Goal: Task Accomplishment & Management: Complete application form

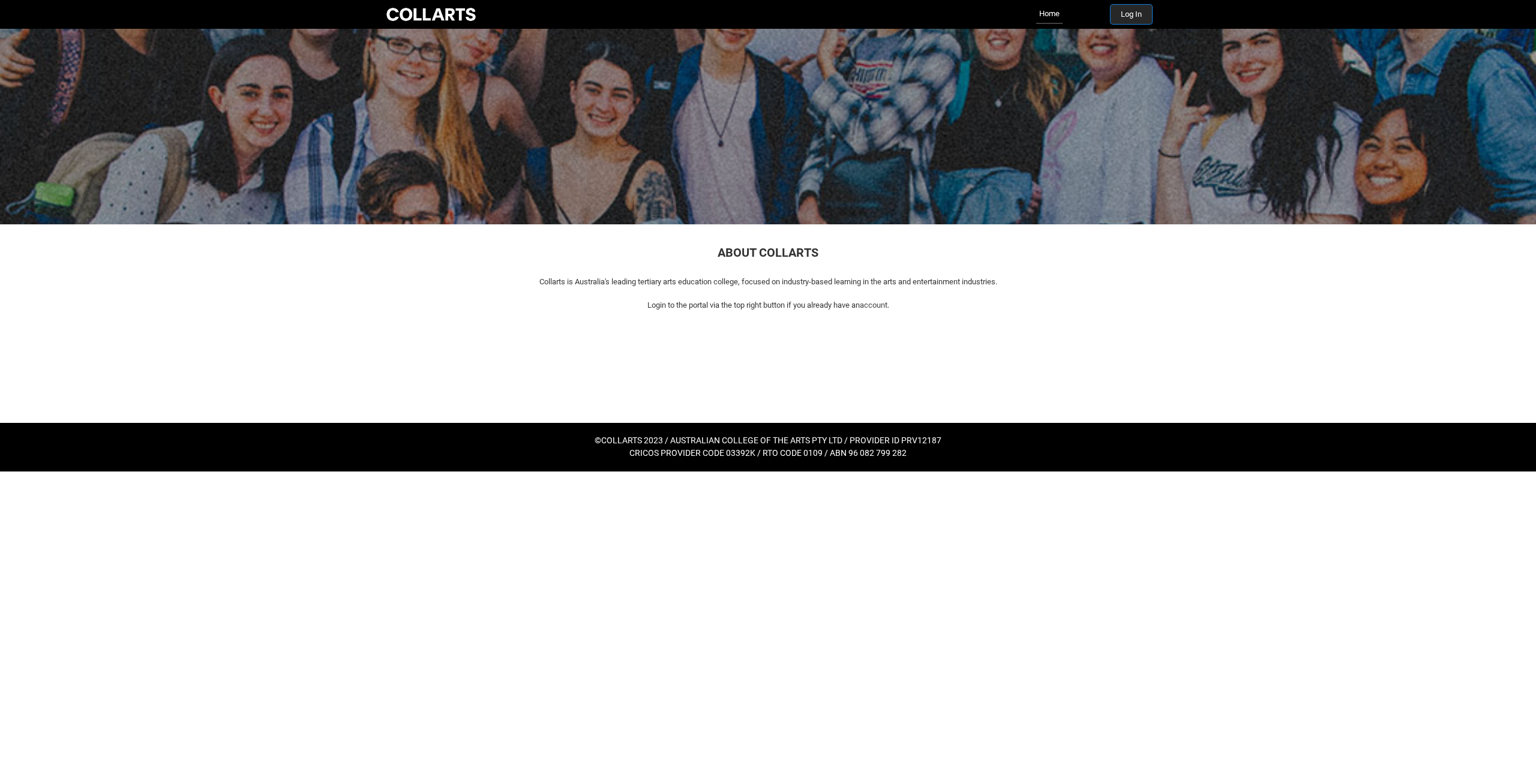
click at [1117, 10] on button "Log In" at bounding box center [1131, 14] width 42 height 19
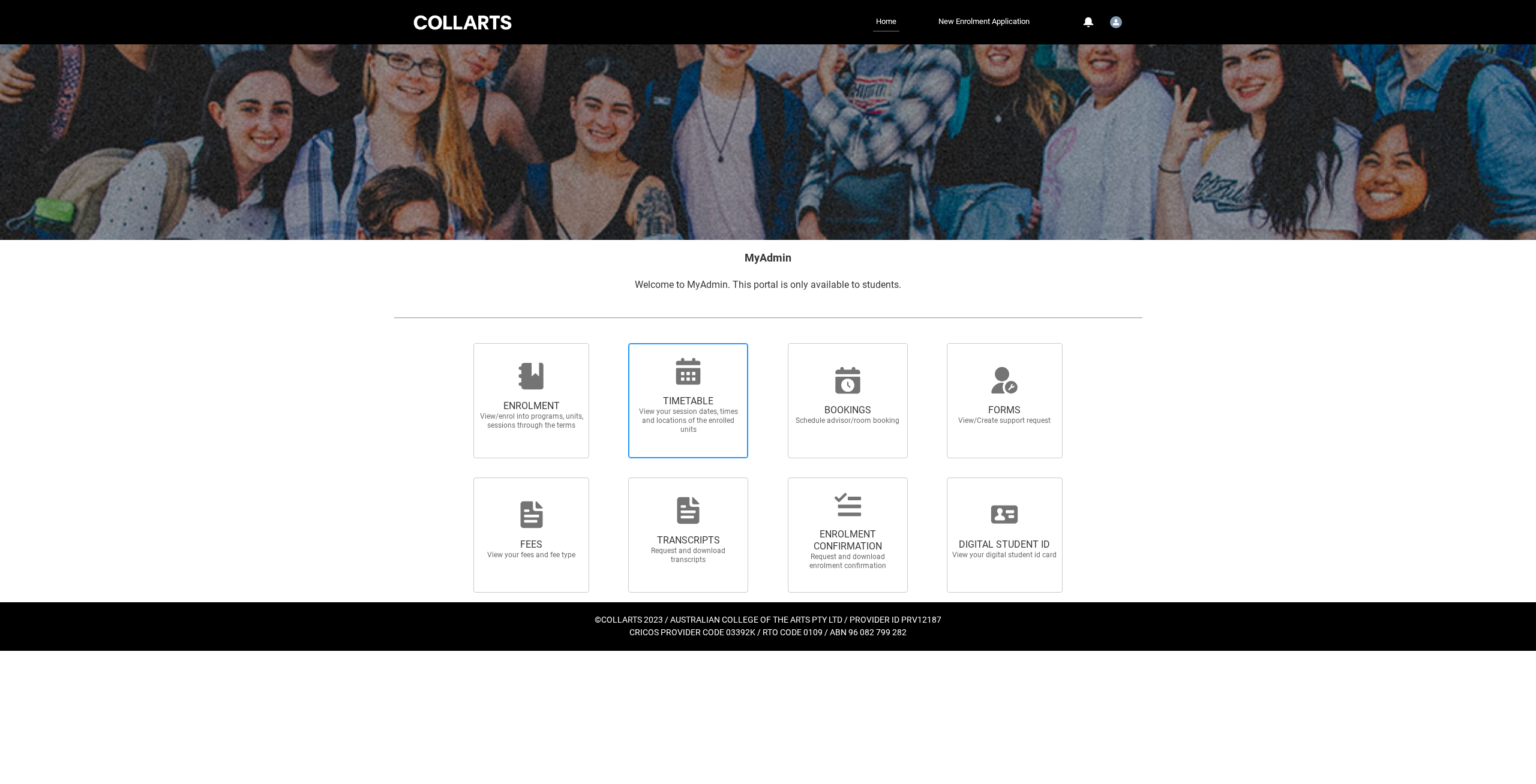
click at [681, 423] on span "View your session dates, times and locations of the enrolled units" at bounding box center [688, 421] width 106 height 27
click at [613, 344] on input "TIMETABLE View your session dates, times and locations of the enrolled units" at bounding box center [613, 343] width 1 height 1
radio input "true"
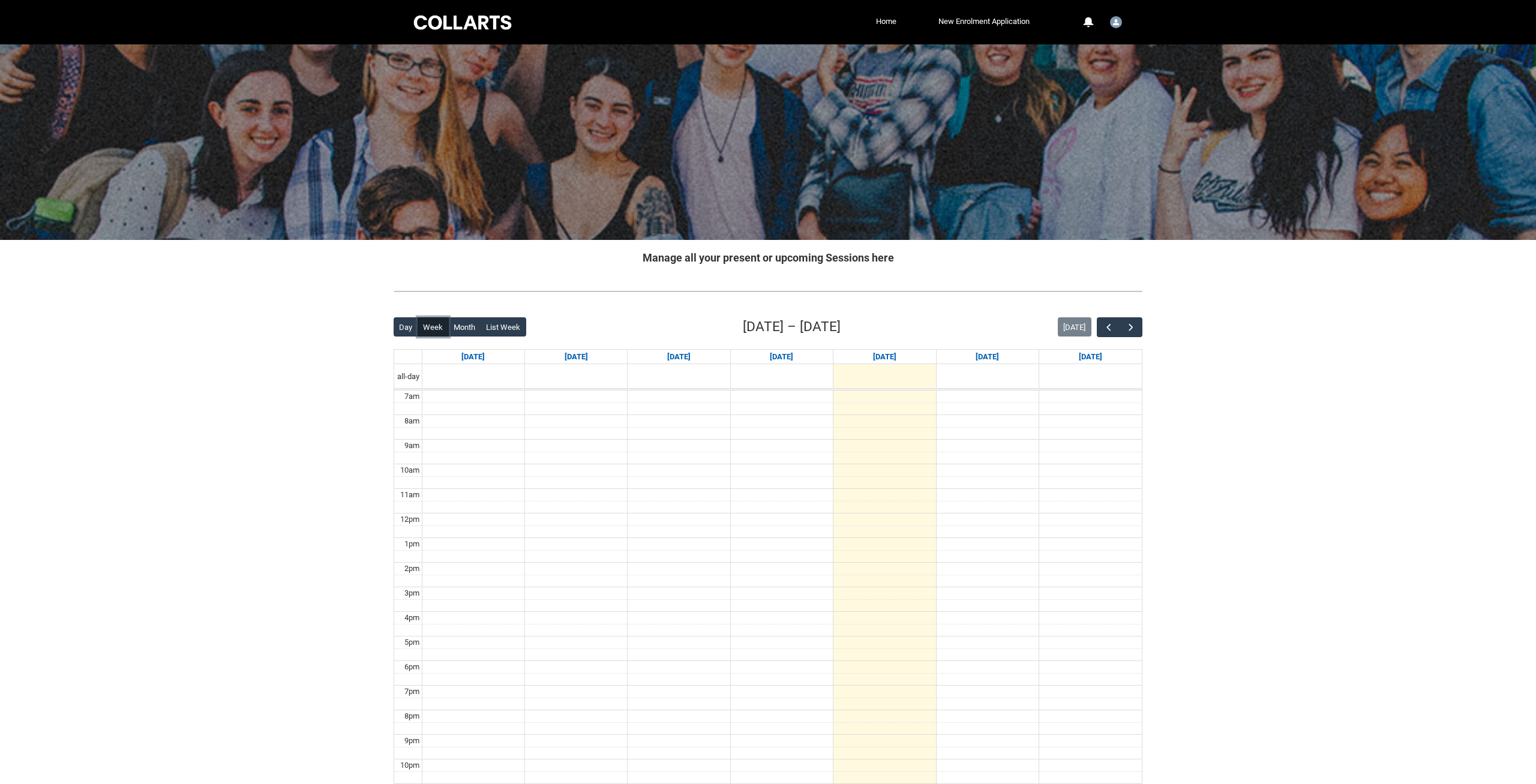
click at [431, 323] on button "Week" at bounding box center [433, 327] width 31 height 19
click at [1132, 327] on span "button" at bounding box center [1131, 328] width 12 height 12
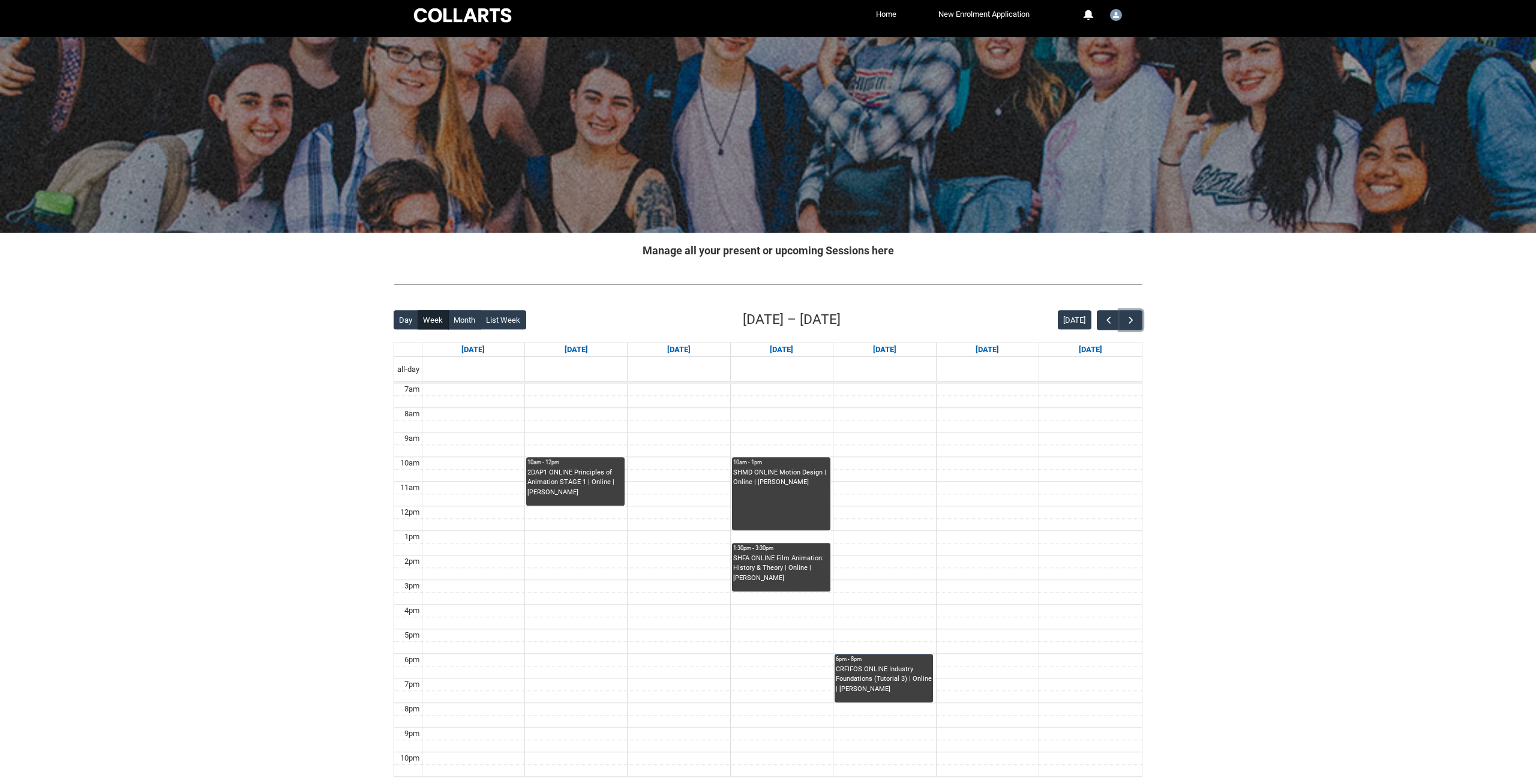
scroll to position [61, 0]
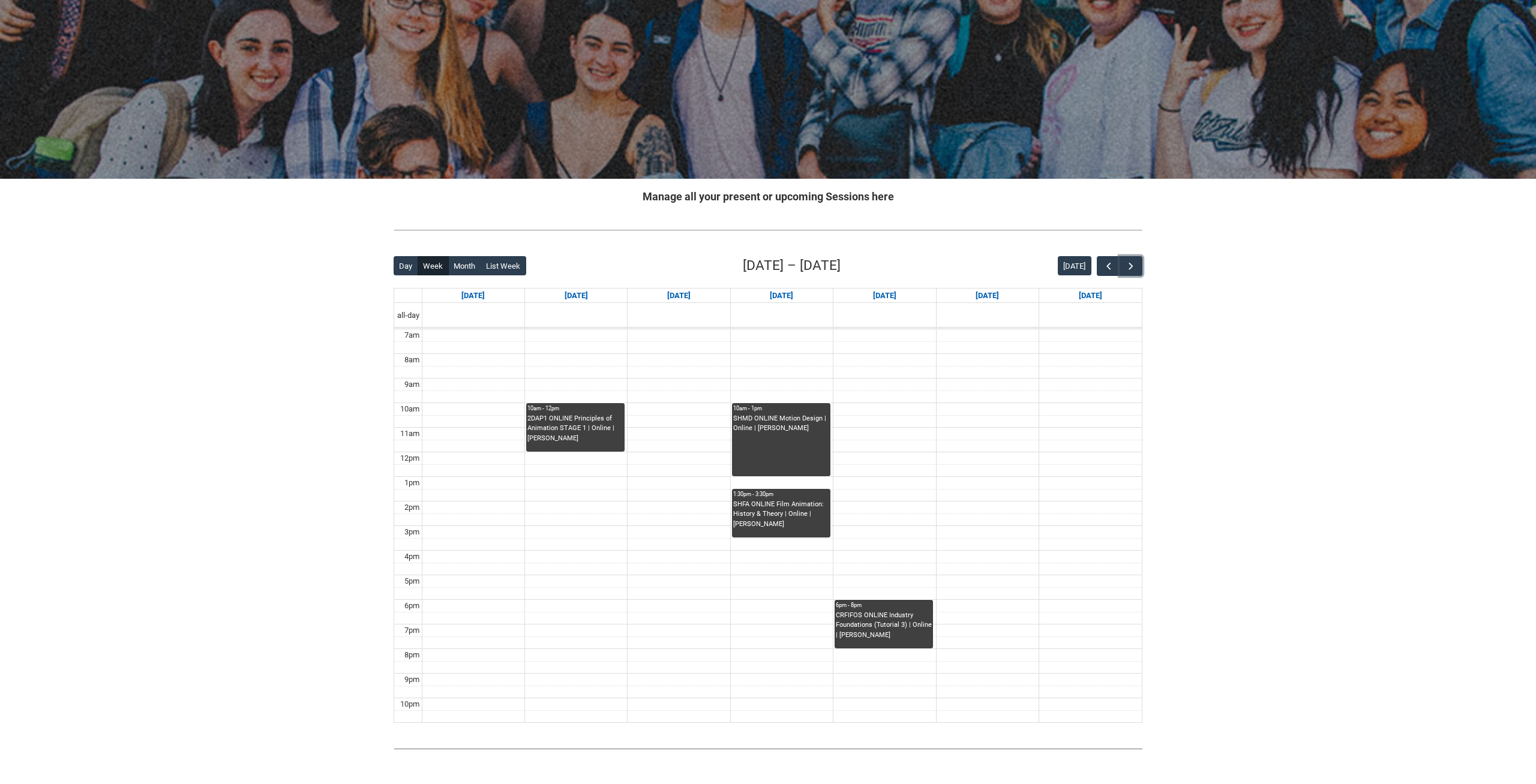
click at [802, 441] on div "SHMD ONLINE Motion Design | Online | [PERSON_NAME]" at bounding box center [781, 445] width 96 height 62
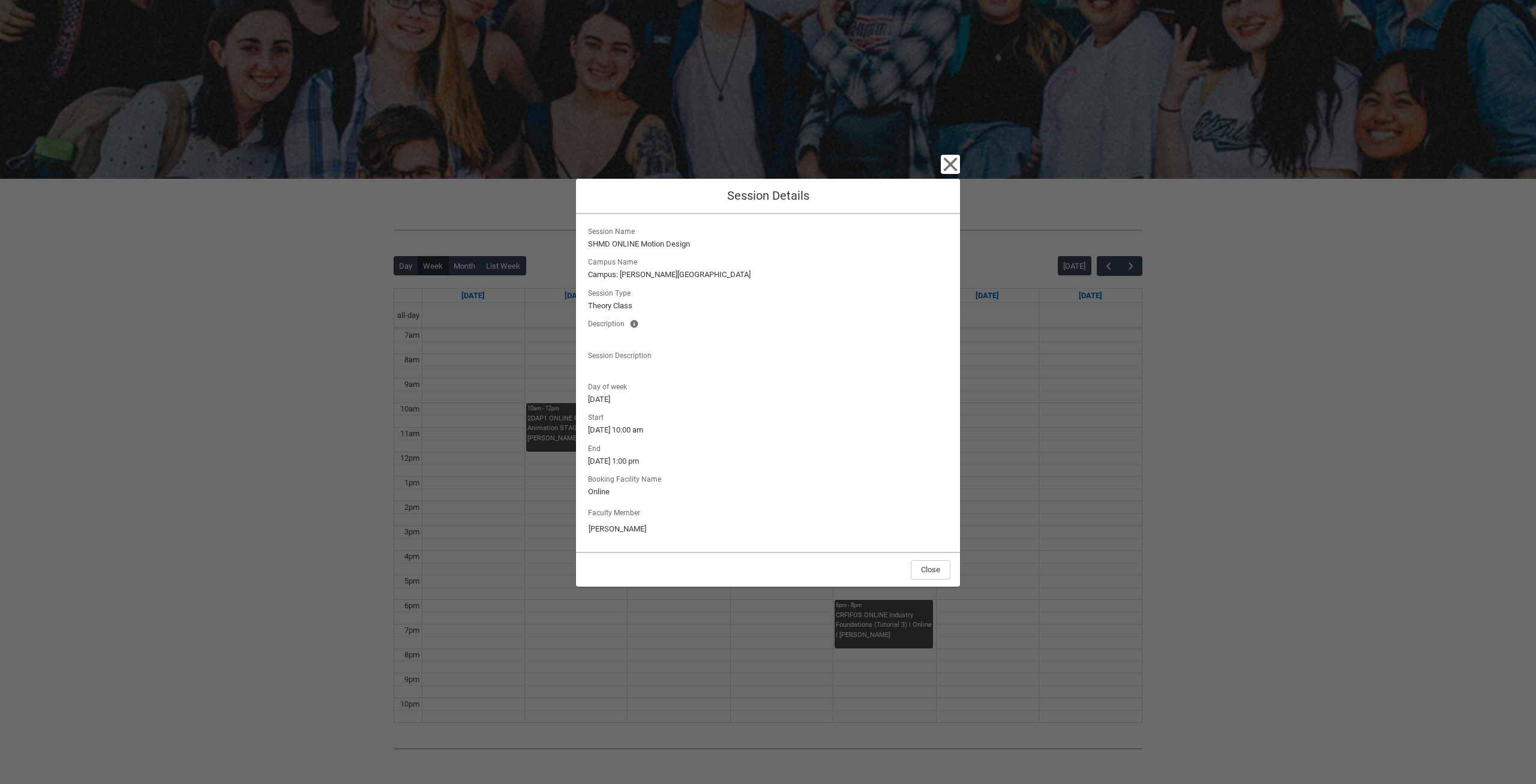
click at [349, 182] on div "Close Session Details Session Name SHMD ONLINE Motion Design Campus Name Campus…" at bounding box center [768, 392] width 1536 height 784
click at [953, 159] on icon "button" at bounding box center [951, 165] width 19 height 19
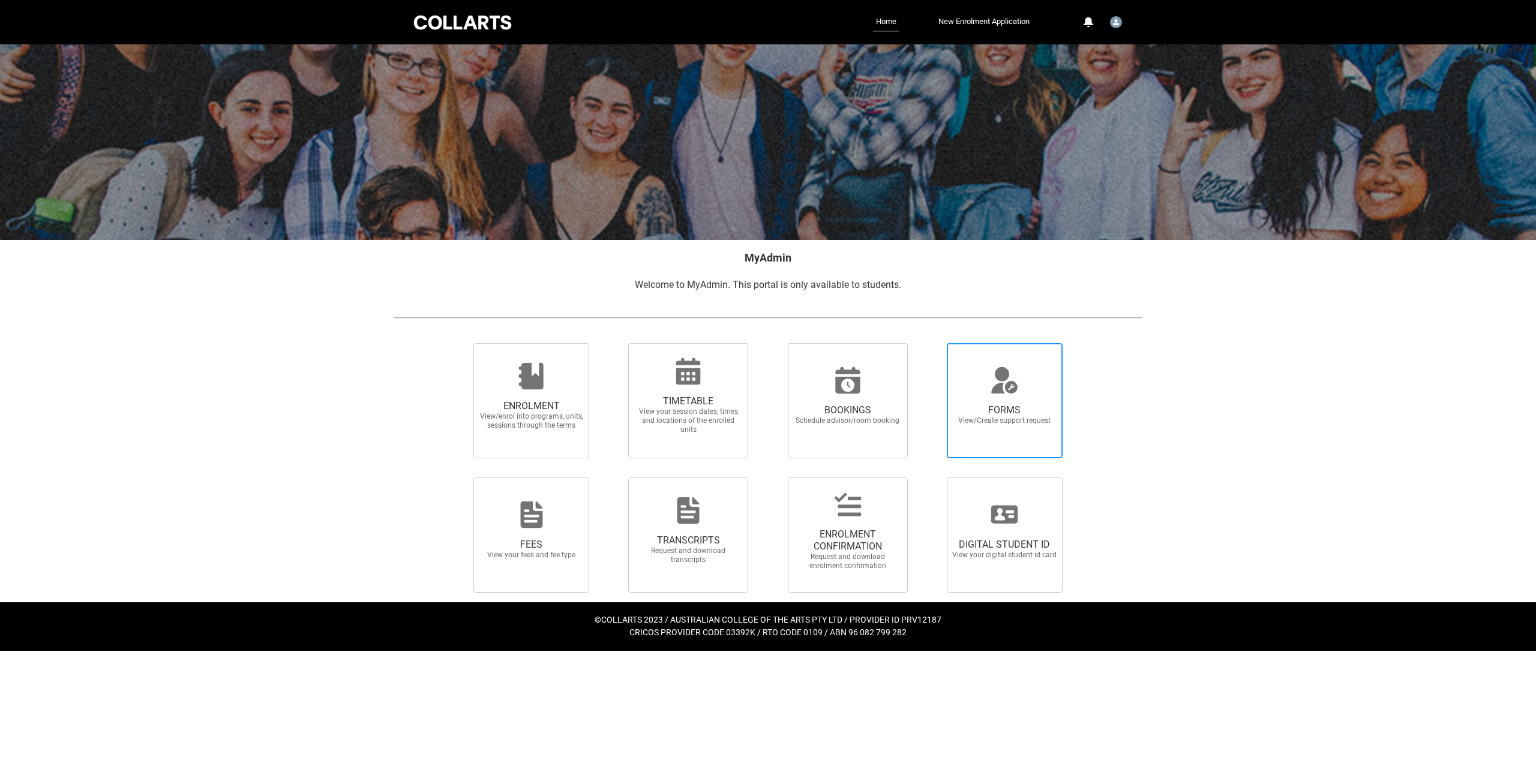
click at [1016, 390] on icon at bounding box center [1005, 387] width 27 height 12
click at [932, 344] on input "FORMS View/Create support request" at bounding box center [932, 343] width 1 height 1
radio input "true"
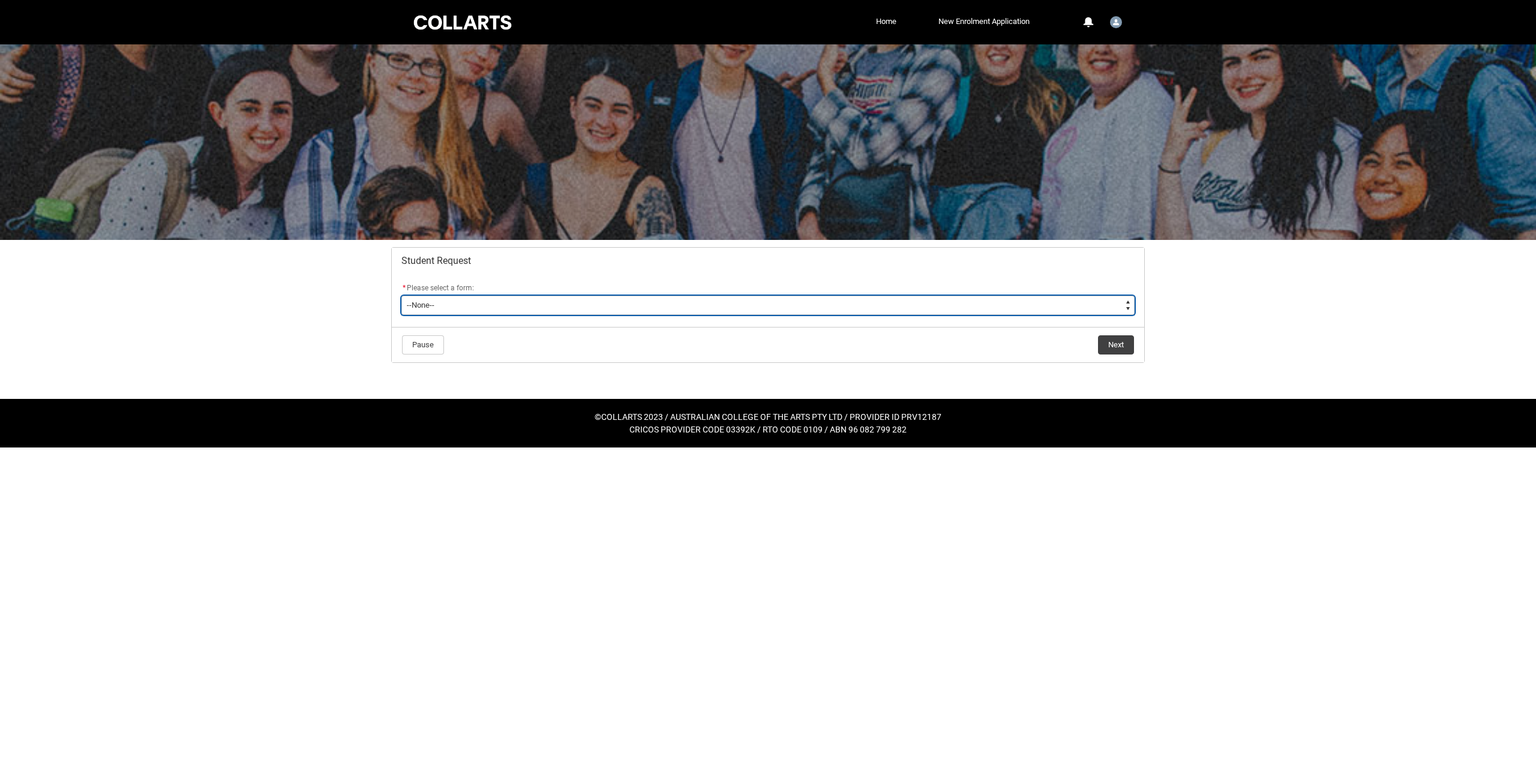
click at [402, 296] on select "--None-- Academic Transcript Application to Appeal Assignment Extension Change …" at bounding box center [768, 305] width 734 height 19
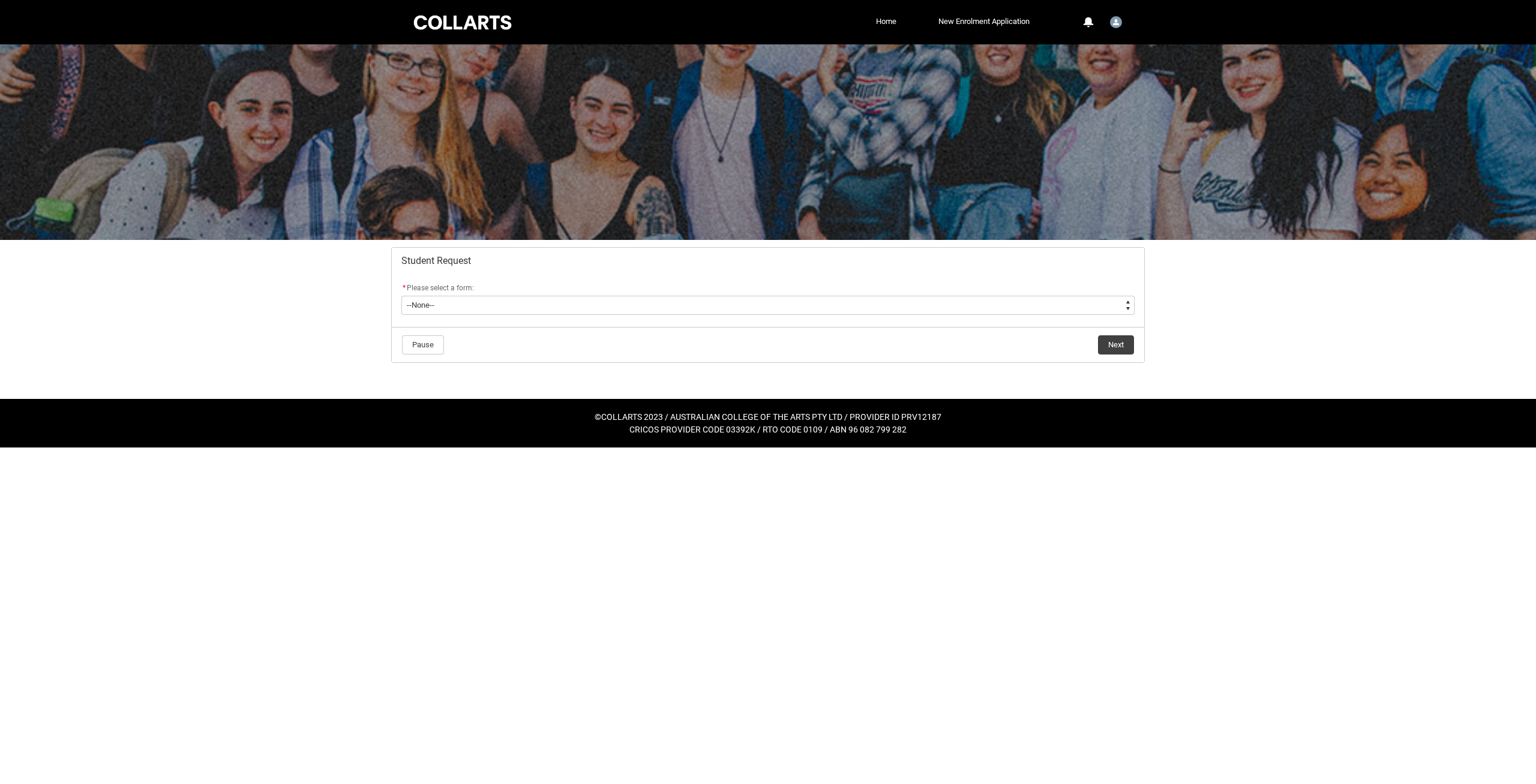
click at [473, 320] on flowruntime-lwc-body "* Please select a form: * --None-- Academic Transcript Application to Appeal As…" at bounding box center [768, 300] width 753 height 53
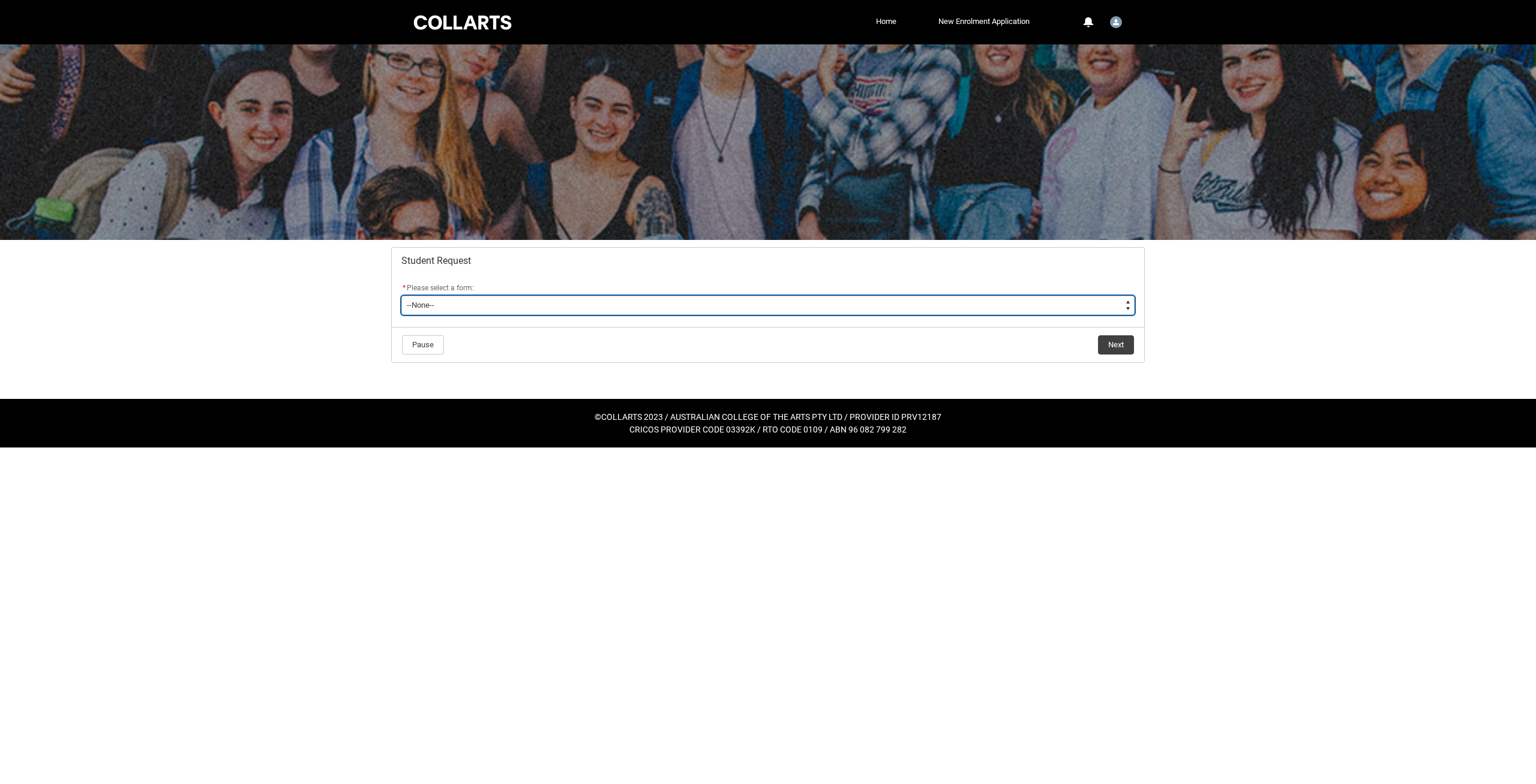
click at [402, 296] on select "--None-- Academic Transcript Application to Appeal Assignment Extension Change …" at bounding box center [768, 305] width 734 height 19
type lightning-select "Enrolment_Variation_Choice"
click option "Enrolment Variation" at bounding box center [0, 0] width 0 height 0
select select "Enrolment_Variation_Choice"
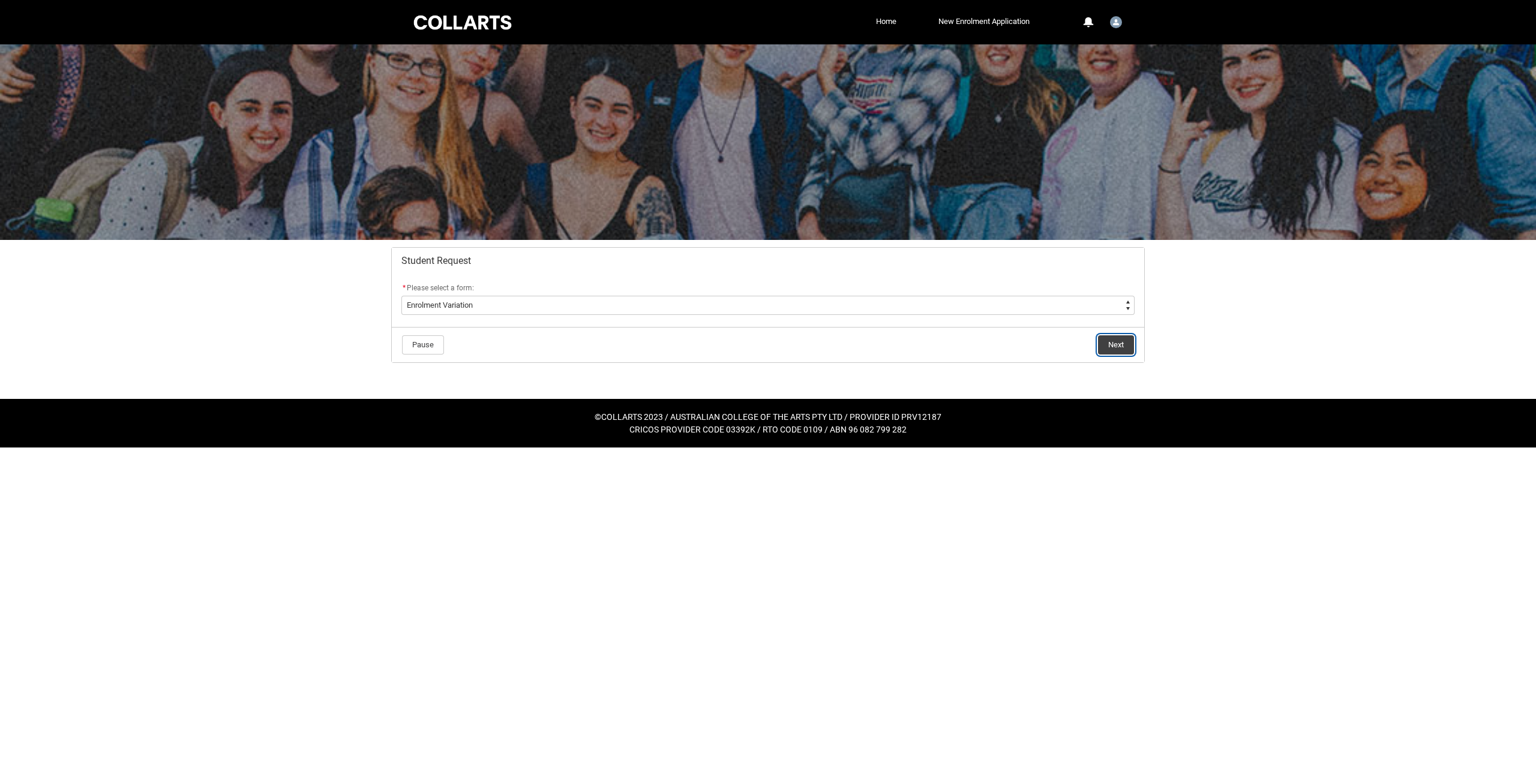
click at [1107, 348] on button "Next" at bounding box center [1116, 345] width 36 height 19
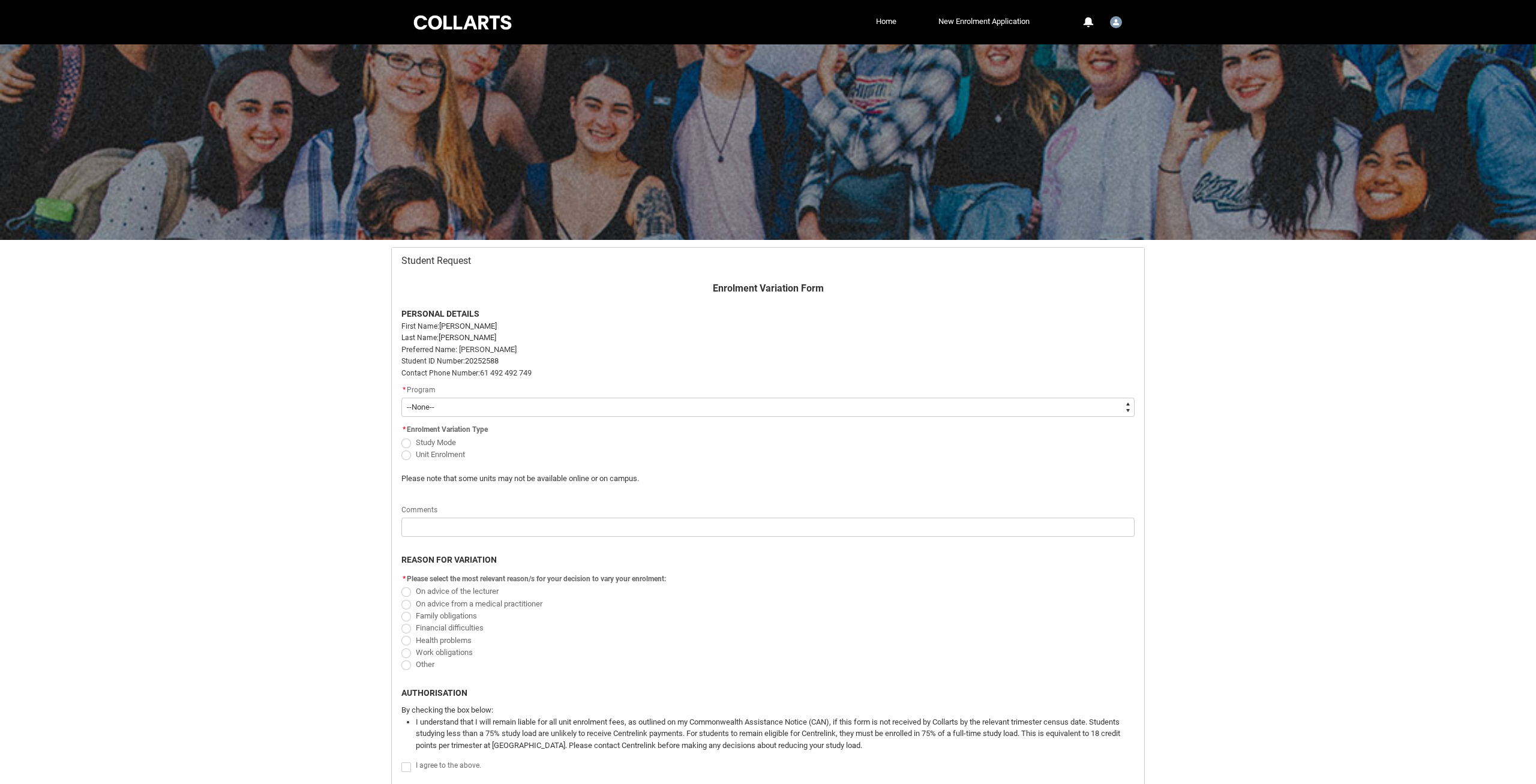
scroll to position [128, 0]
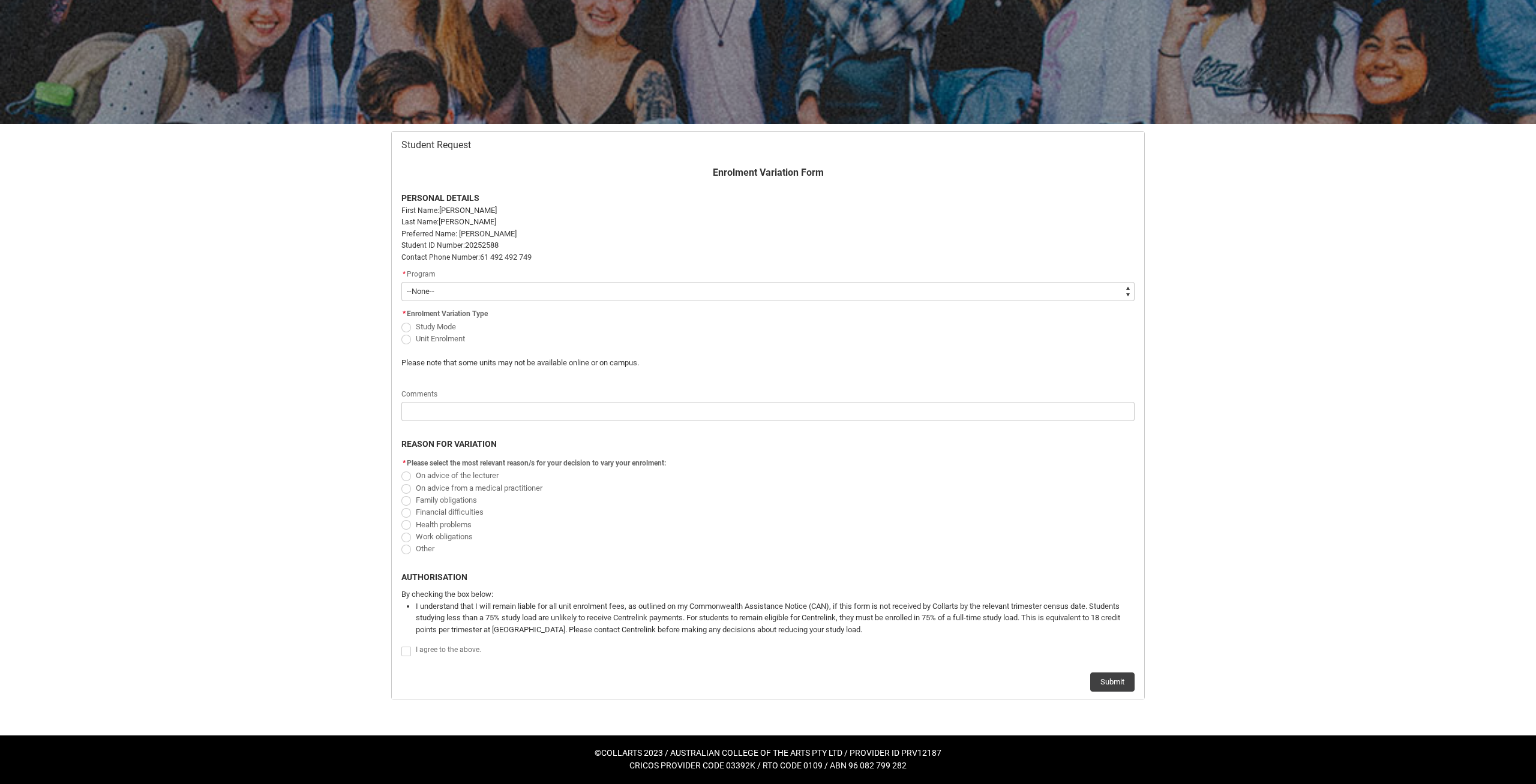
click at [402, 282] on select "--None-- Bachelor of 2D Animation" at bounding box center [768, 292] width 734 height 19
type lightning-select "recordPicklist_ProgramEnrollment.a0jOZ000004s50aYAA"
click option "Bachelor of 2D Animation" at bounding box center [0, 0] width 0 height 0
select select "recordPicklist_ProgramEnrollment.a0jOZ000004s50aYAA"
click at [410, 335] on span "Redu_Student_Request flow" at bounding box center [406, 339] width 10 height 10
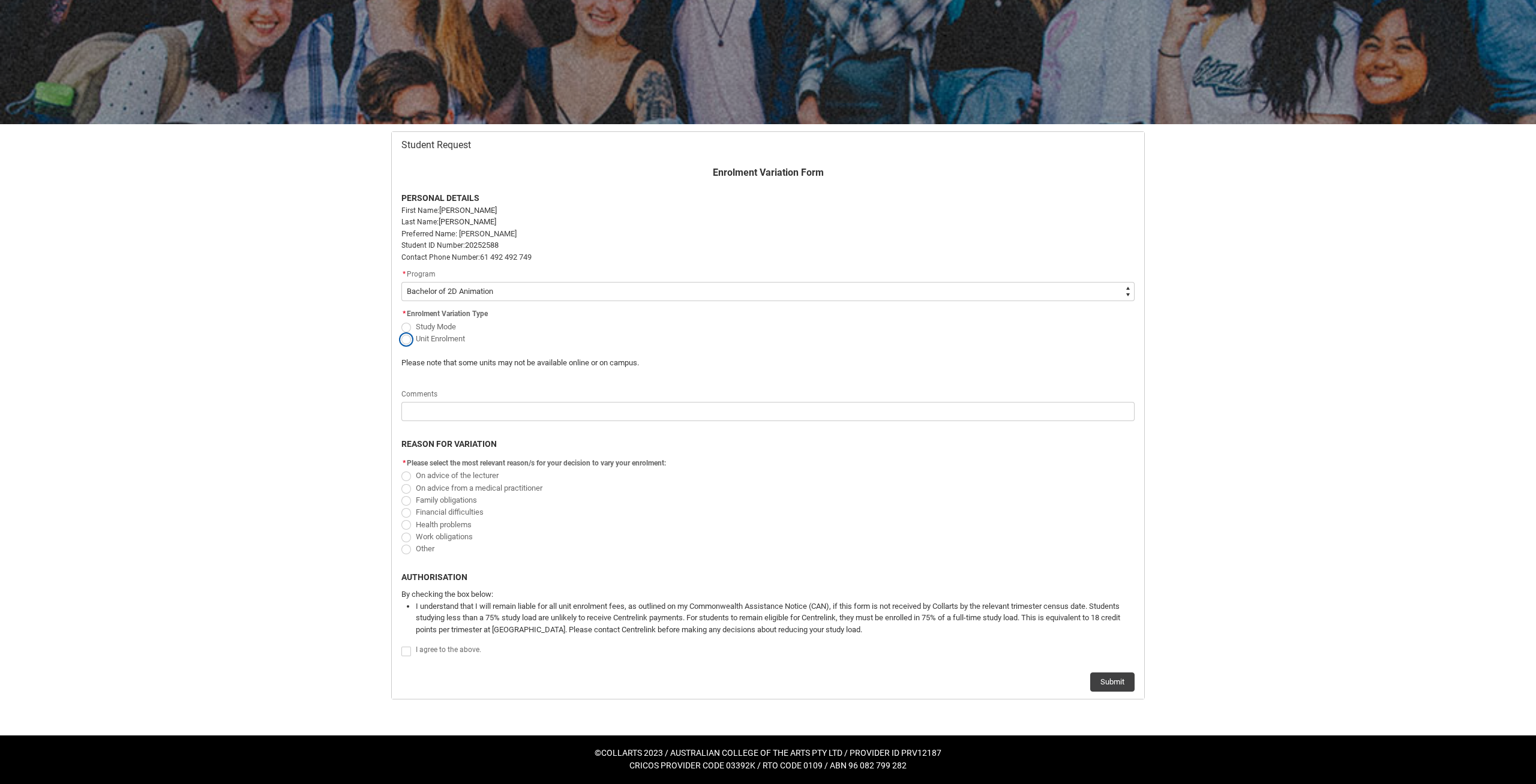
click at [402, 332] on input "Unit Enrolment" at bounding box center [401, 332] width 1 height 1
radio input "true"
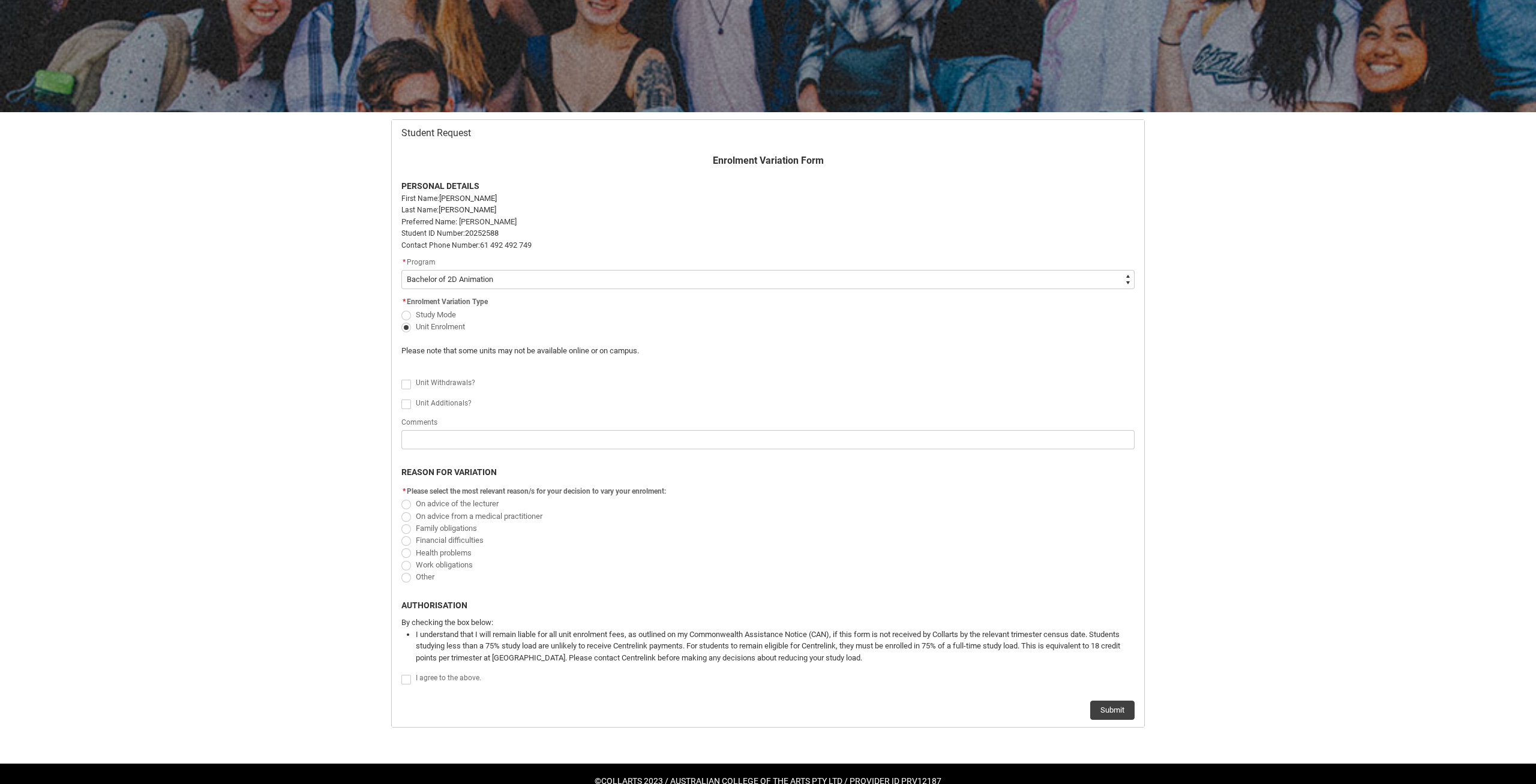
click at [406, 386] on span "Redu_Student_Request flow" at bounding box center [406, 384] width 10 height 10
click at [402, 378] on input "Redu_Student_Request flow" at bounding box center [401, 378] width 1 height 1
type lightning-input "true"
checkbox input "true"
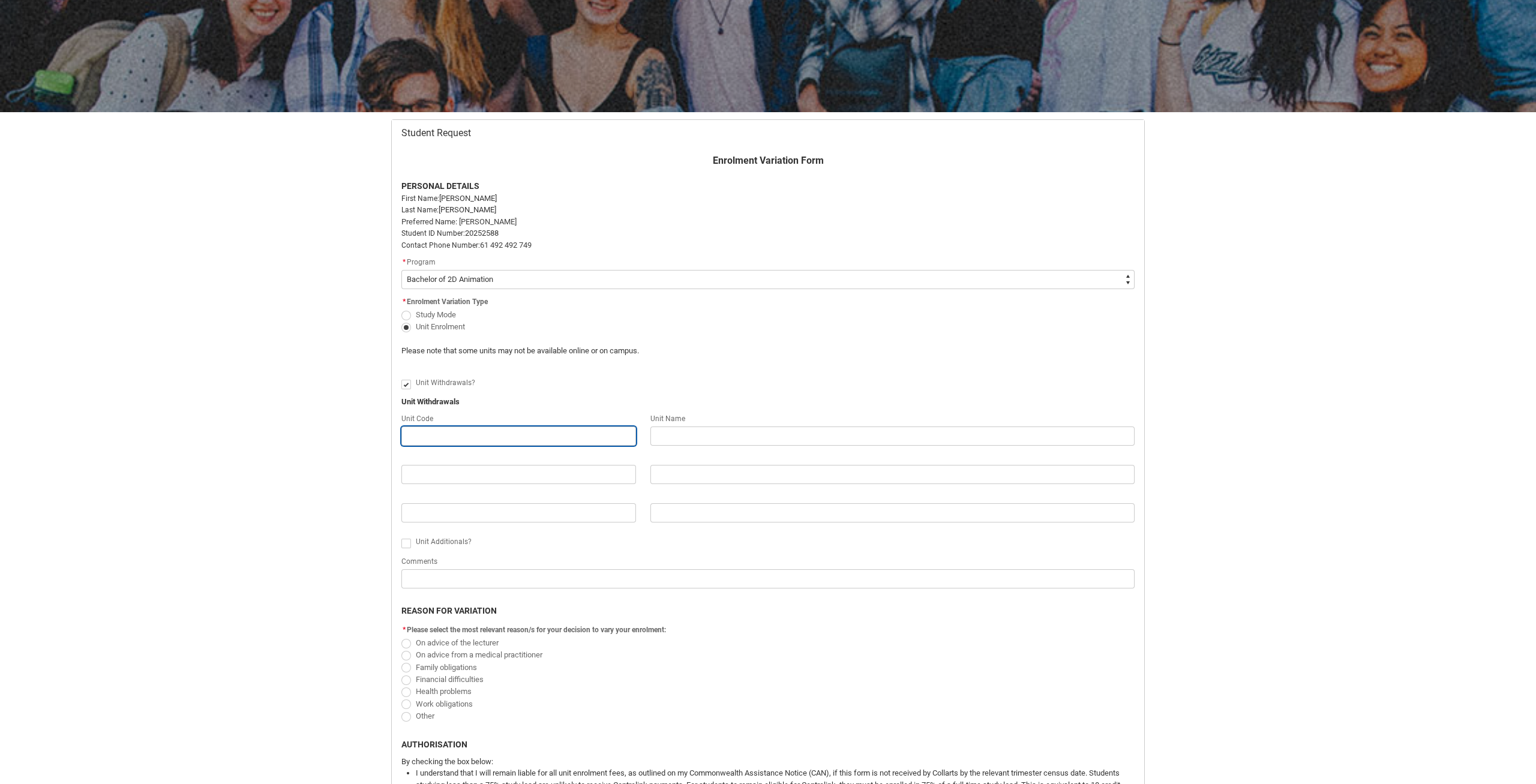
click at [446, 434] on input "Redu_Student_Request flow" at bounding box center [519, 436] width 235 height 19
click at [695, 380] on div "Unit Withdrawals?" at bounding box center [775, 383] width 718 height 14
click at [477, 438] on input "Redu_Student_Request flow" at bounding box center [519, 436] width 235 height 19
click at [458, 446] on input "Redu_Student_Request flow" at bounding box center [519, 436] width 235 height 19
click at [462, 438] on input "Redu_Student_Request flow" at bounding box center [519, 436] width 235 height 19
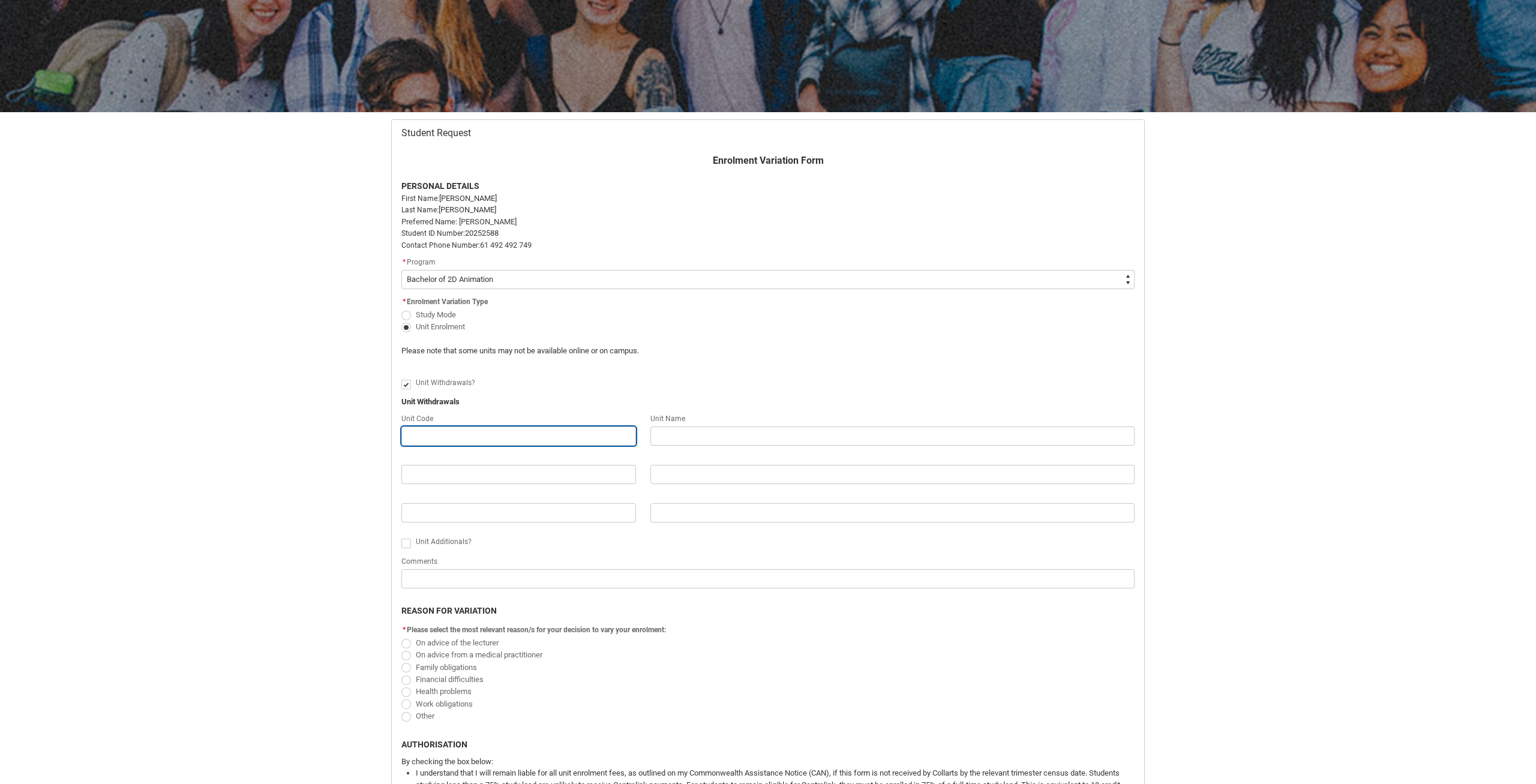
paste input "GDDP2"
type lightning-primitive-input-simple "GDDP2"
type input "GDDP2"
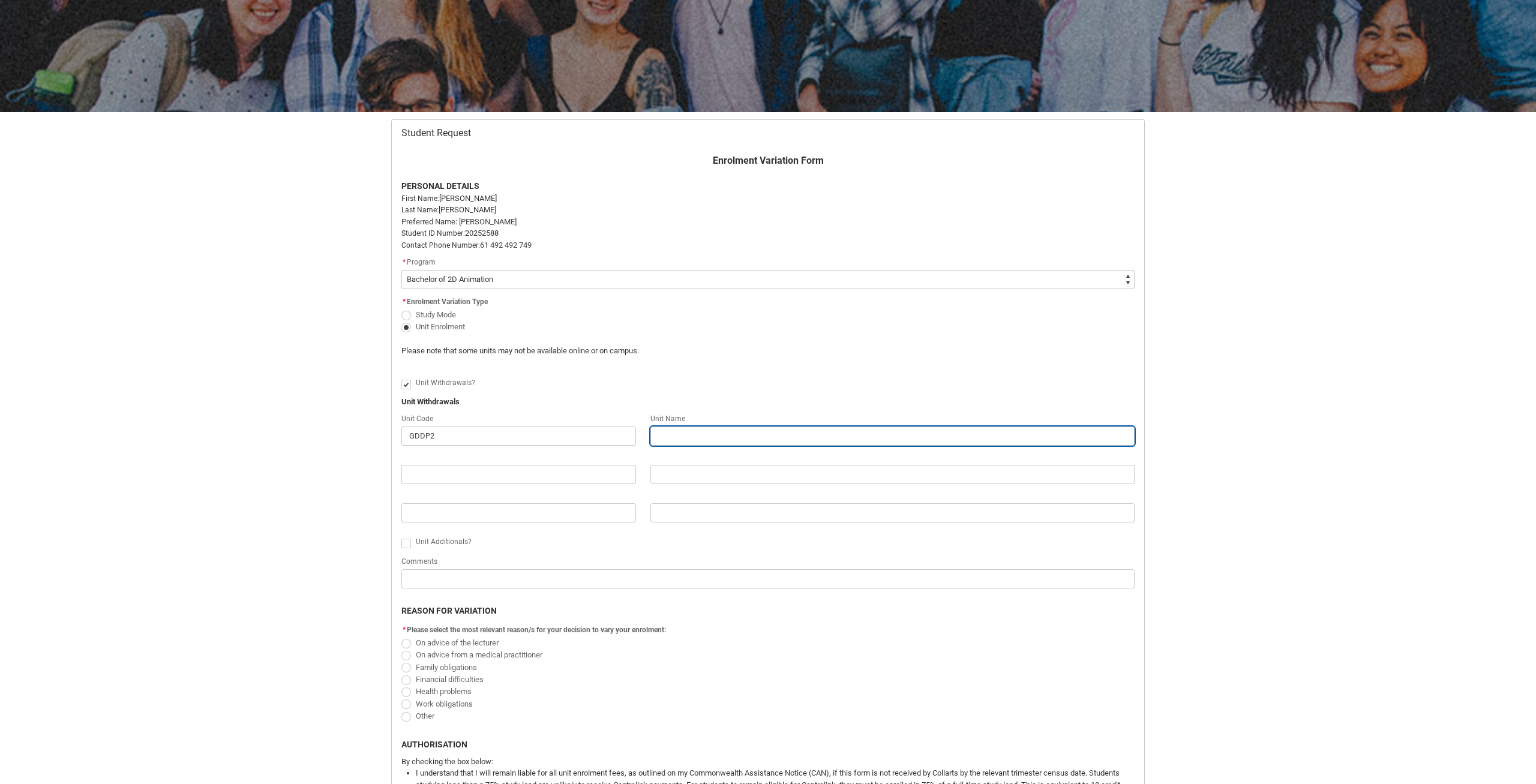
click at [708, 430] on input "Redu_Student_Request flow" at bounding box center [892, 436] width 484 height 19
type lightning-primitive-input-simple "["
type input "["
type lightning-primitive-input-simple "[S"
type input "[S"
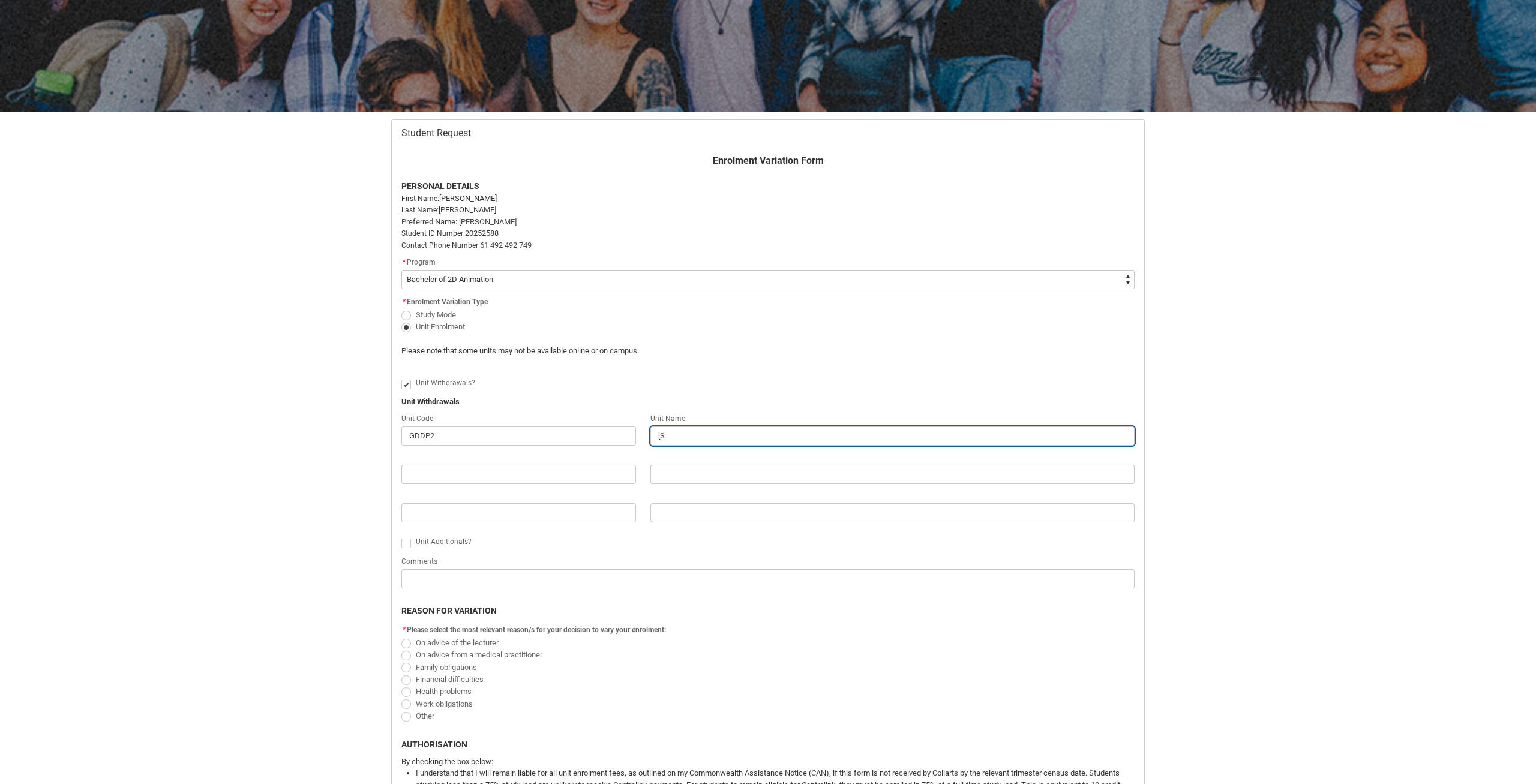
type lightning-primitive-input-simple "[SM"
type input "[SM"
type lightning-primitive-input-simple "[SMH"
type input "[SMH"
type lightning-primitive-input-simple "[SMHD"
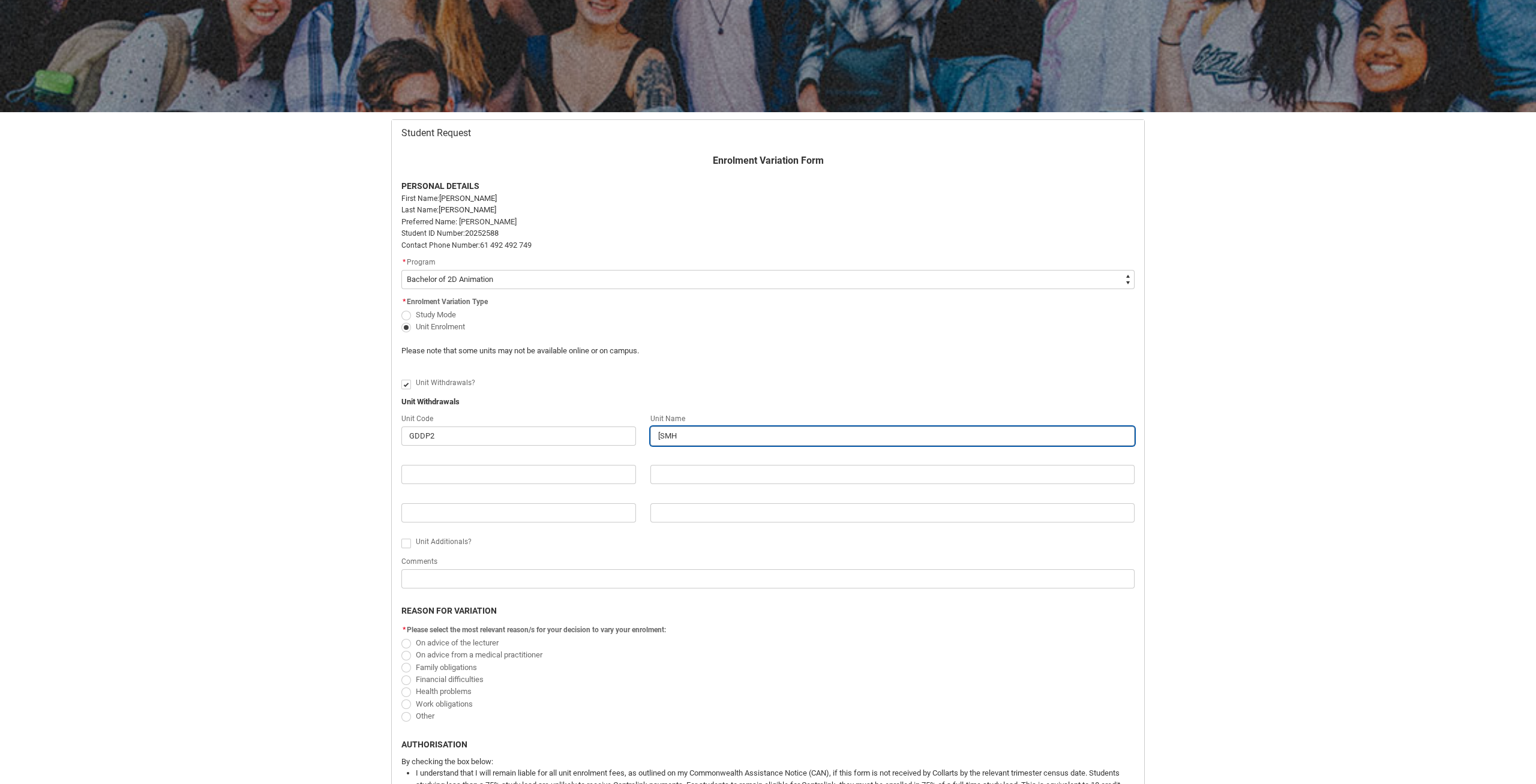
type input "[SMHD"
type lightning-primitive-input-simple "[SMH"
type input "[SMH"
type lightning-primitive-input-simple "[SM"
type input "[SM"
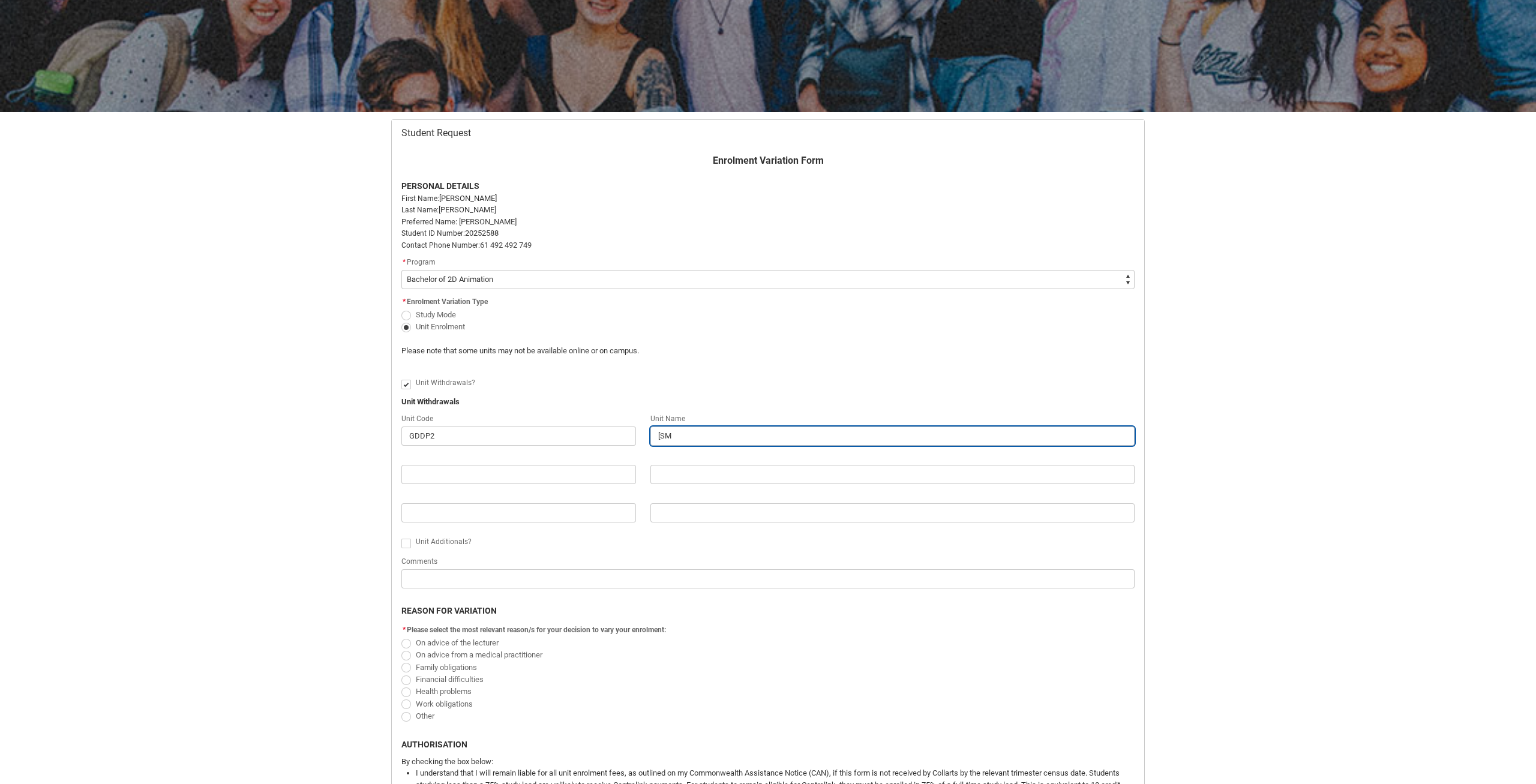
type lightning-primitive-input-simple "[S"
type input "[S"
type lightning-primitive-input-simple "[SH"
type input "[SH"
type lightning-primitive-input-simple "[SHM"
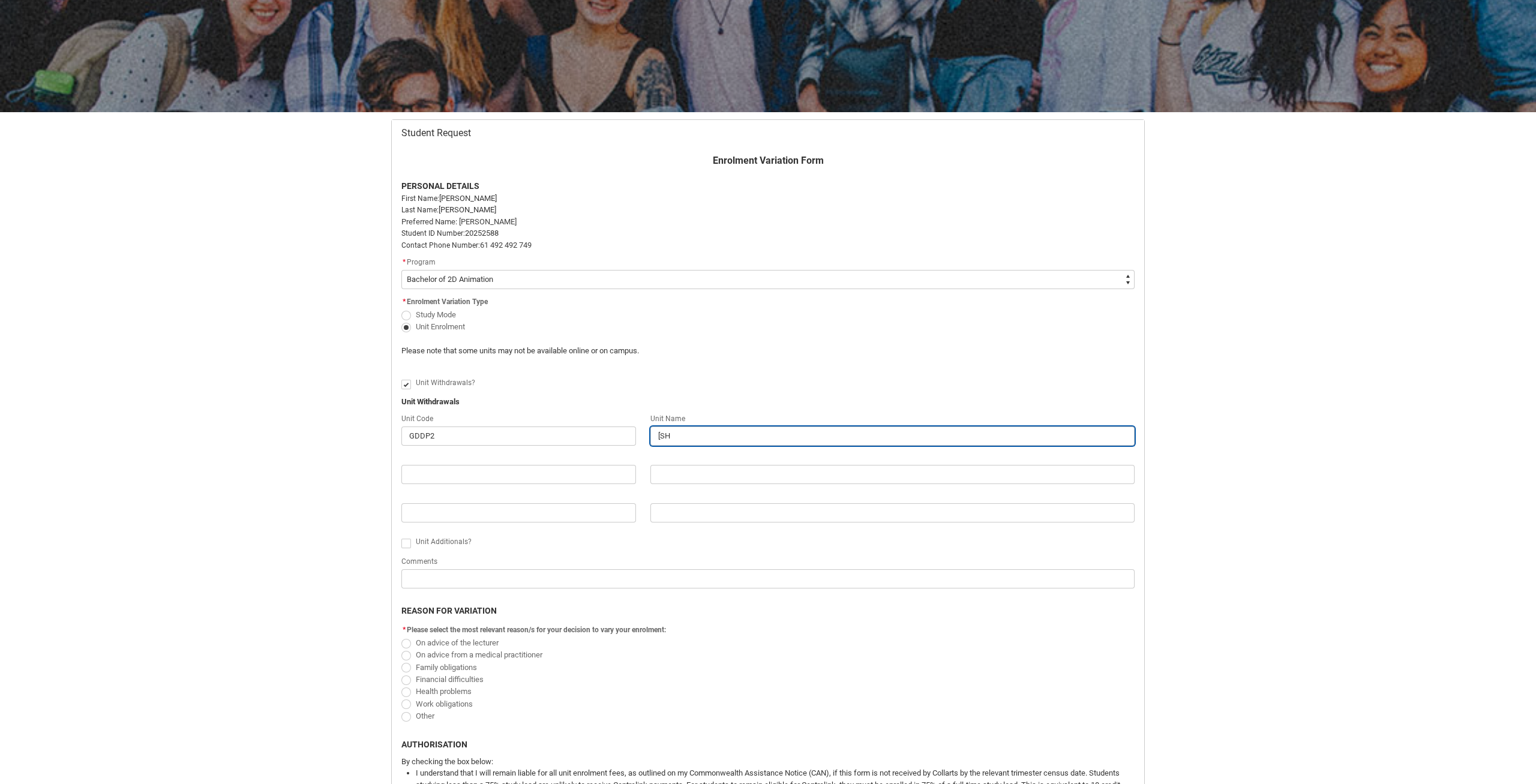
type input "[SHM"
type lightning-primitive-input-simple "[SHMD"
type input "[SHMD"
type lightning-primitive-input-simple "[SHMD]"
type input "[SHMD]"
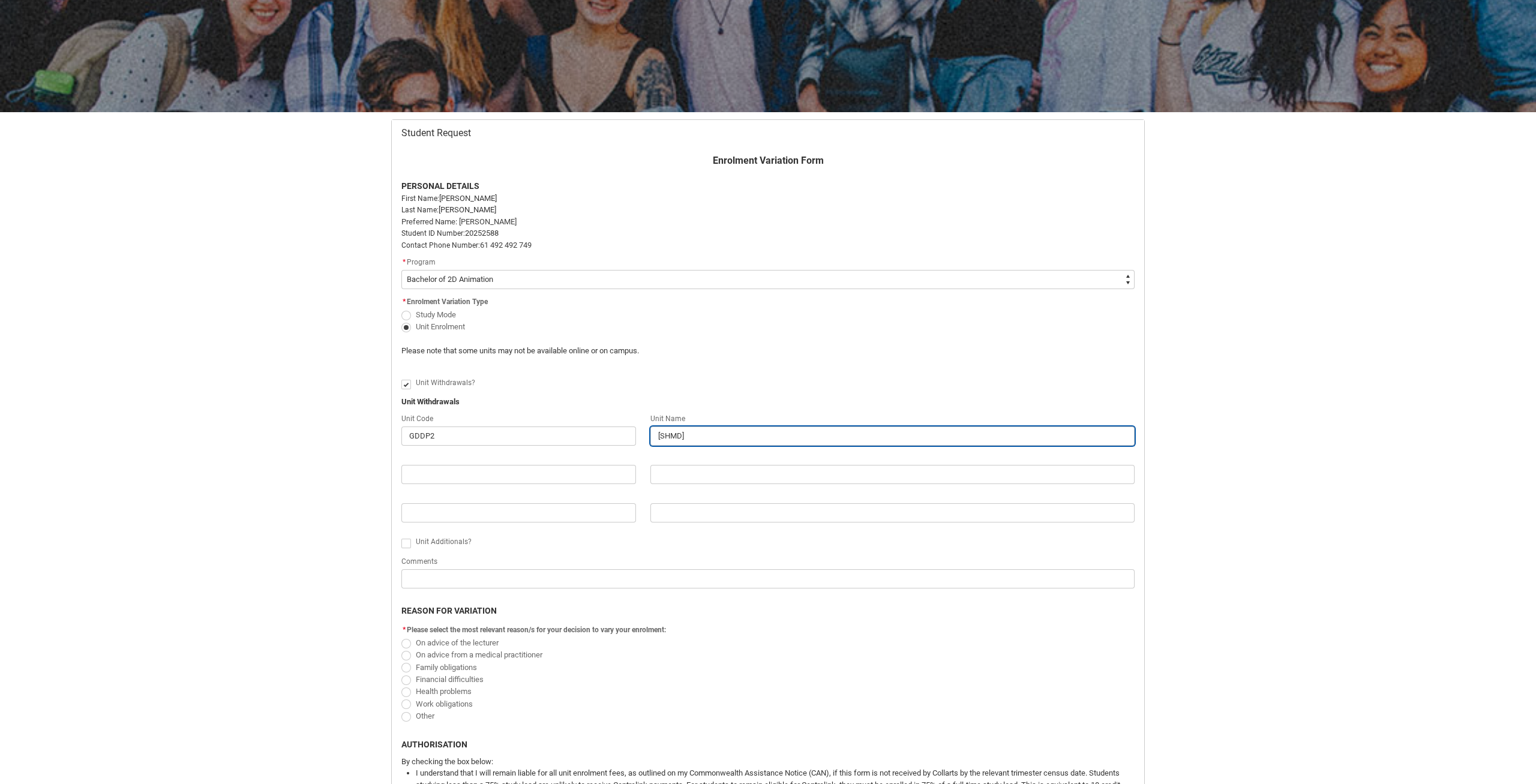
type lightning-primitive-input-simple "[SHMD]"
type input "[SHMD]"
type lightning-primitive-input-simple "[SHMD] M"
type input "[SHMD] M"
type lightning-primitive-input-simple "[SHMD] Mo"
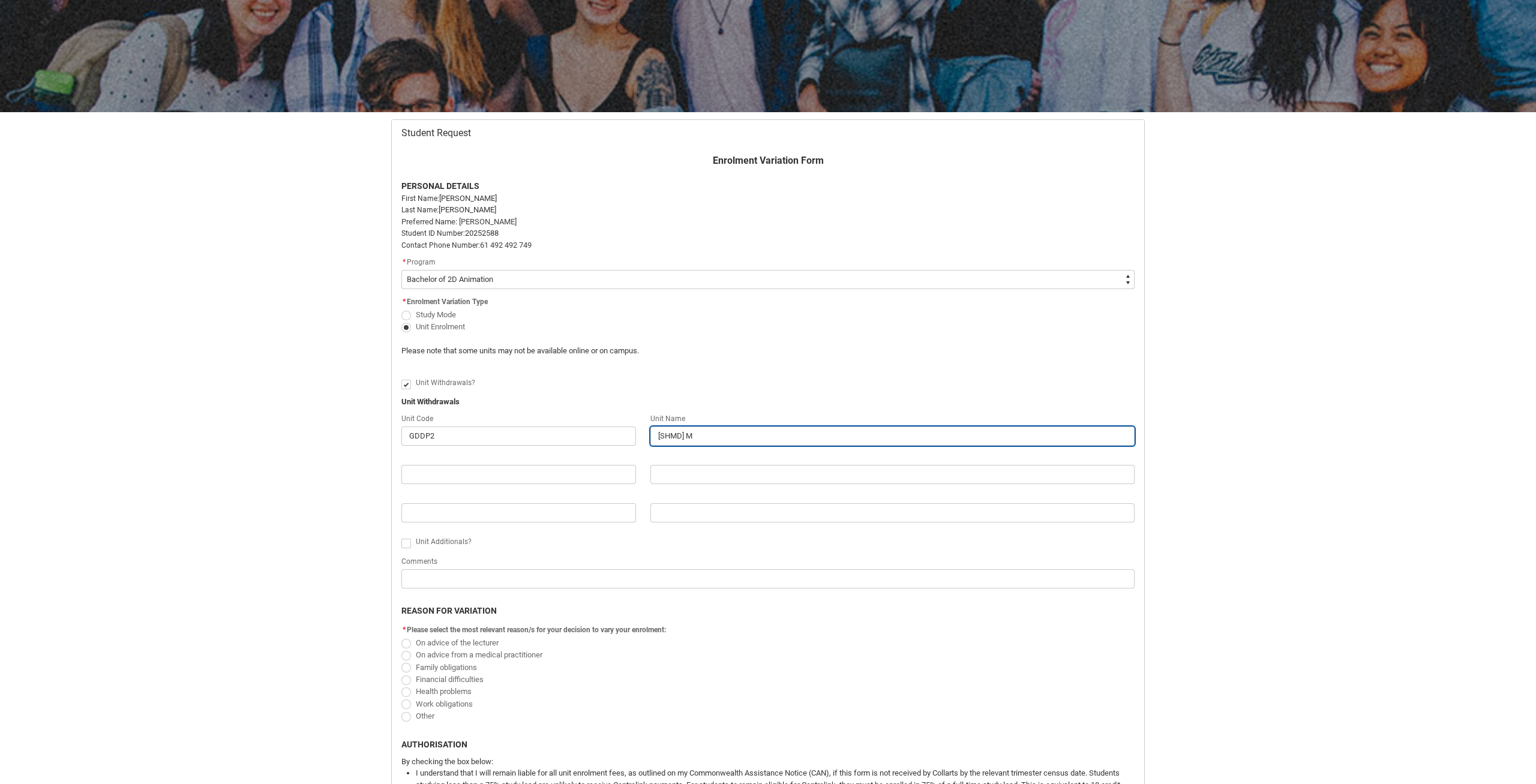
type input "[SHMD] Mo"
type lightning-primitive-input-simple "[SHMD] Mot"
type input "[SHMD] Mot"
type lightning-primitive-input-simple "[SHMD] Moti"
type input "[SHMD] Moti"
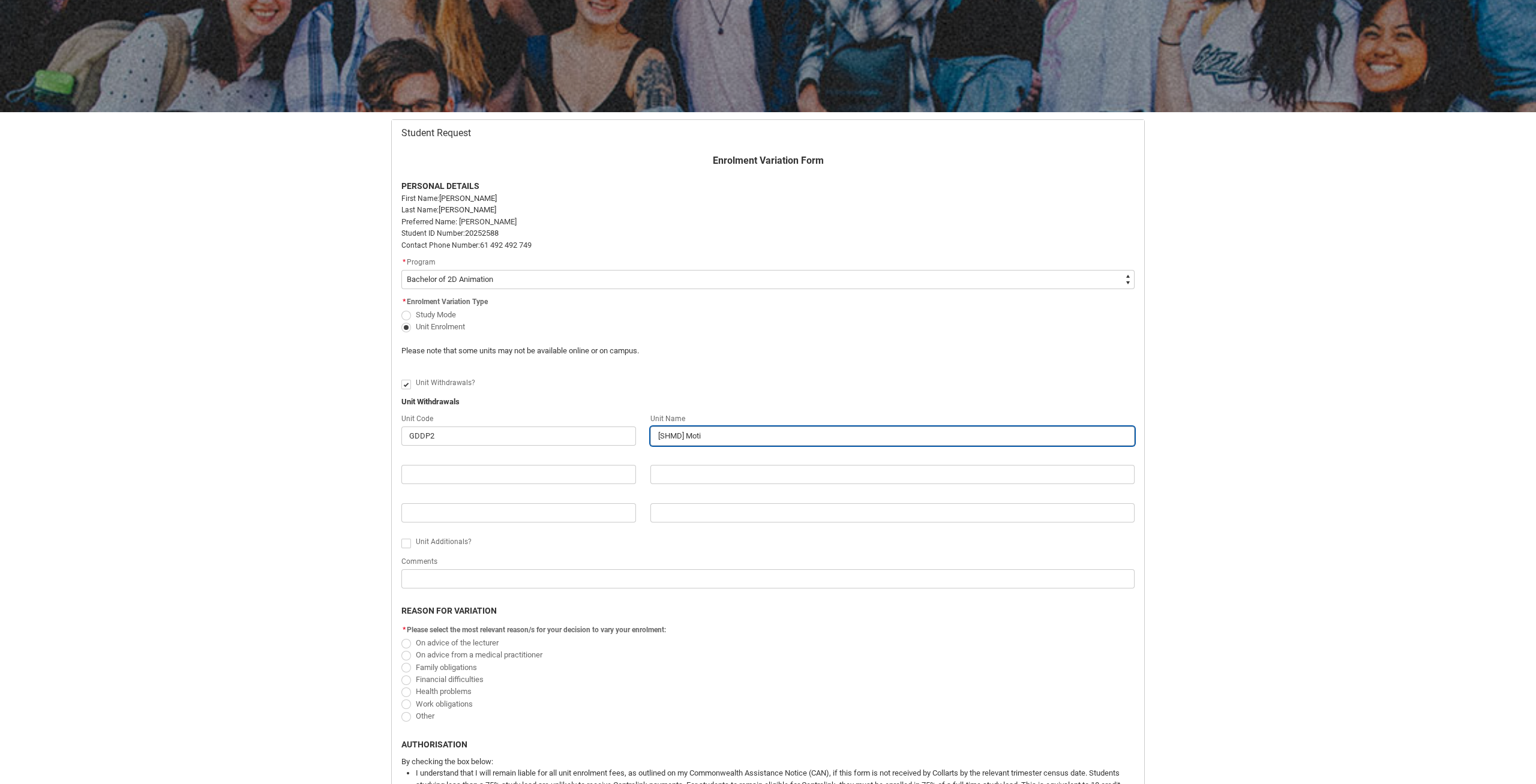
type lightning-primitive-input-simple "[SHMD] Motio"
type input "[SHMD] Motio"
type lightning-primitive-input-simple "[SHMD] Motion"
type input "[SHMD] Motion"
type lightning-primitive-input-simple "[SHMD] Motion"
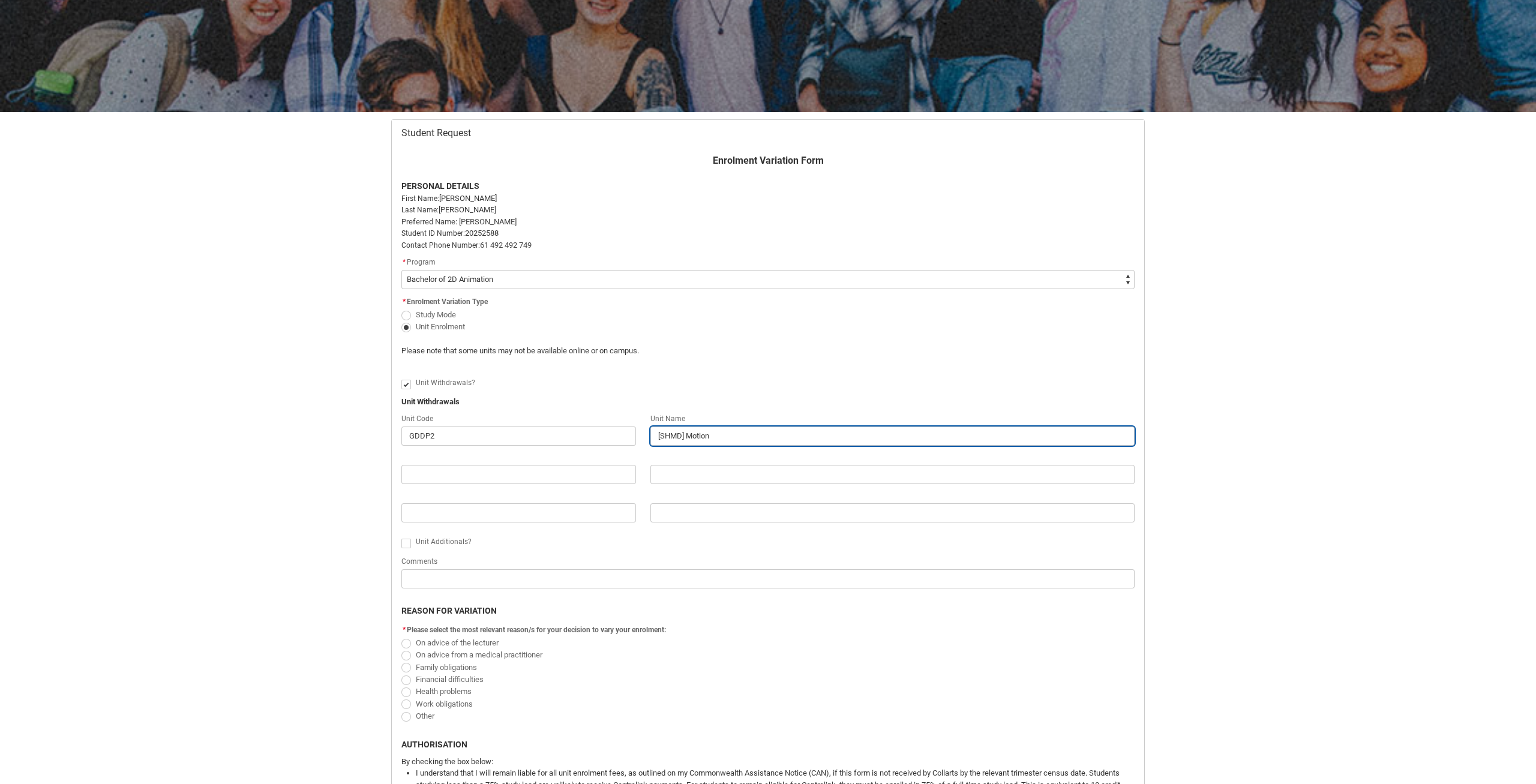
type input "[SHMD] Motion"
type lightning-primitive-input-simple "[SHMD] Motion D"
type input "[SHMD] Motion D"
type lightning-primitive-input-simple "[SHMD] Motion De"
type input "[SHMD] Motion De"
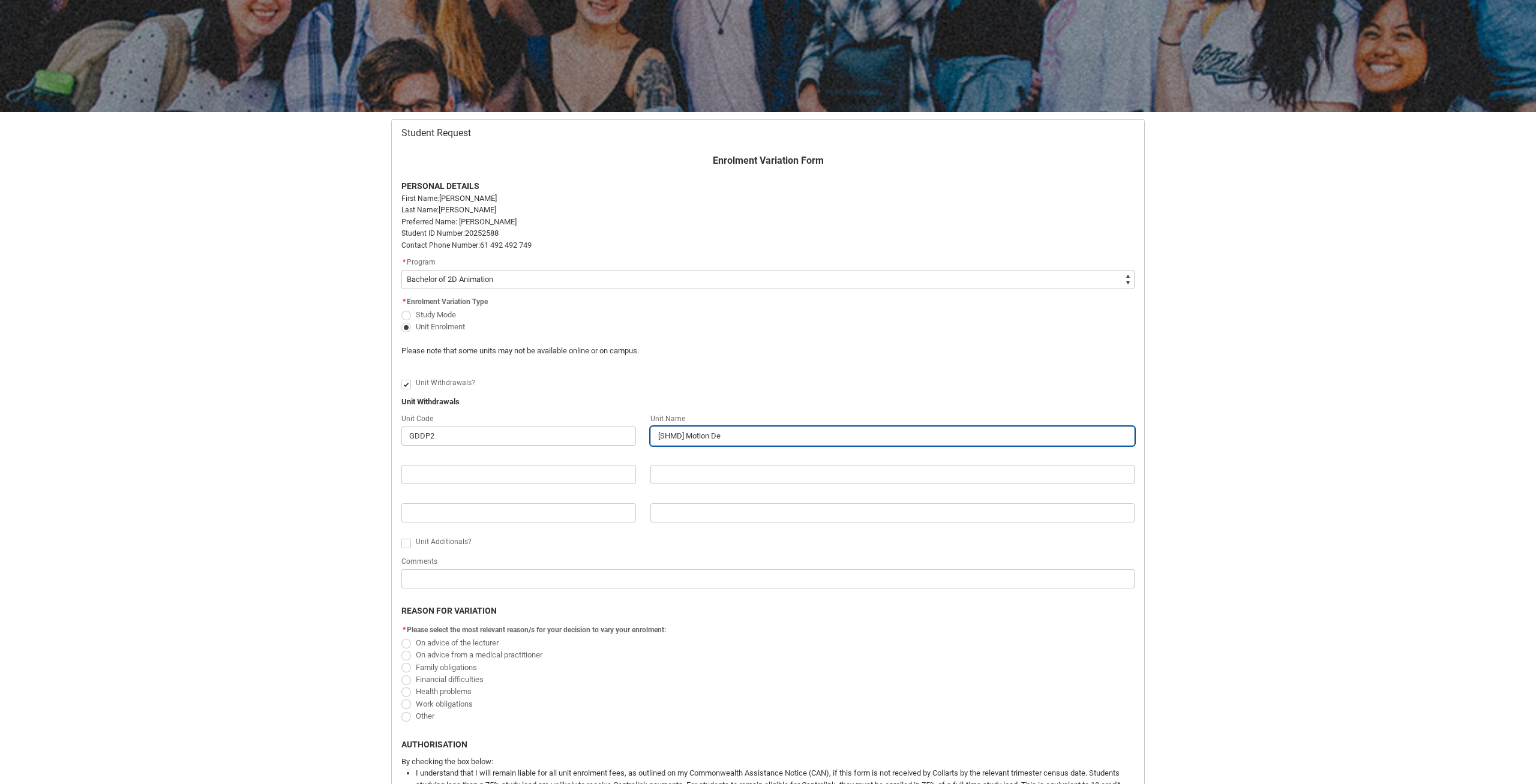
type lightning-primitive-input-simple "[SHMD] Motion Des"
type input "[SHMD] Motion Des"
type lightning-primitive-input-simple "[SHMD] Motion Desi"
type input "[SHMD] Motion Desi"
type lightning-primitive-input-simple "[SHMD] Motion Desig"
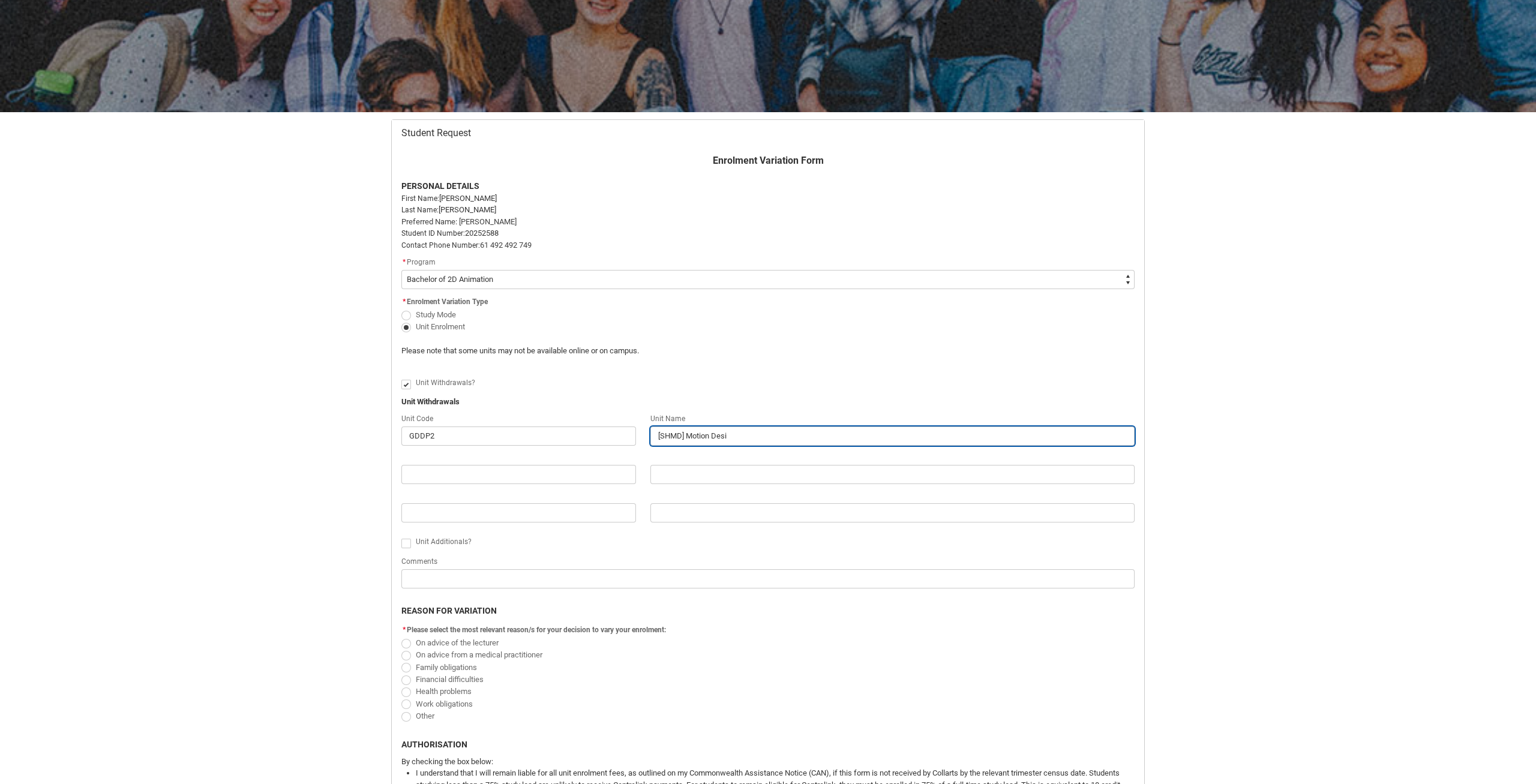
type input "[SHMD] Motion Desig"
type lightning-primitive-input-simple "[SHMD] Motion Desigb"
type input "[SHMD] Motion Desigb"
type lightning-primitive-input-simple "[SHMD] Motion Desigbn"
type input "[SHMD] Motion Desigbn"
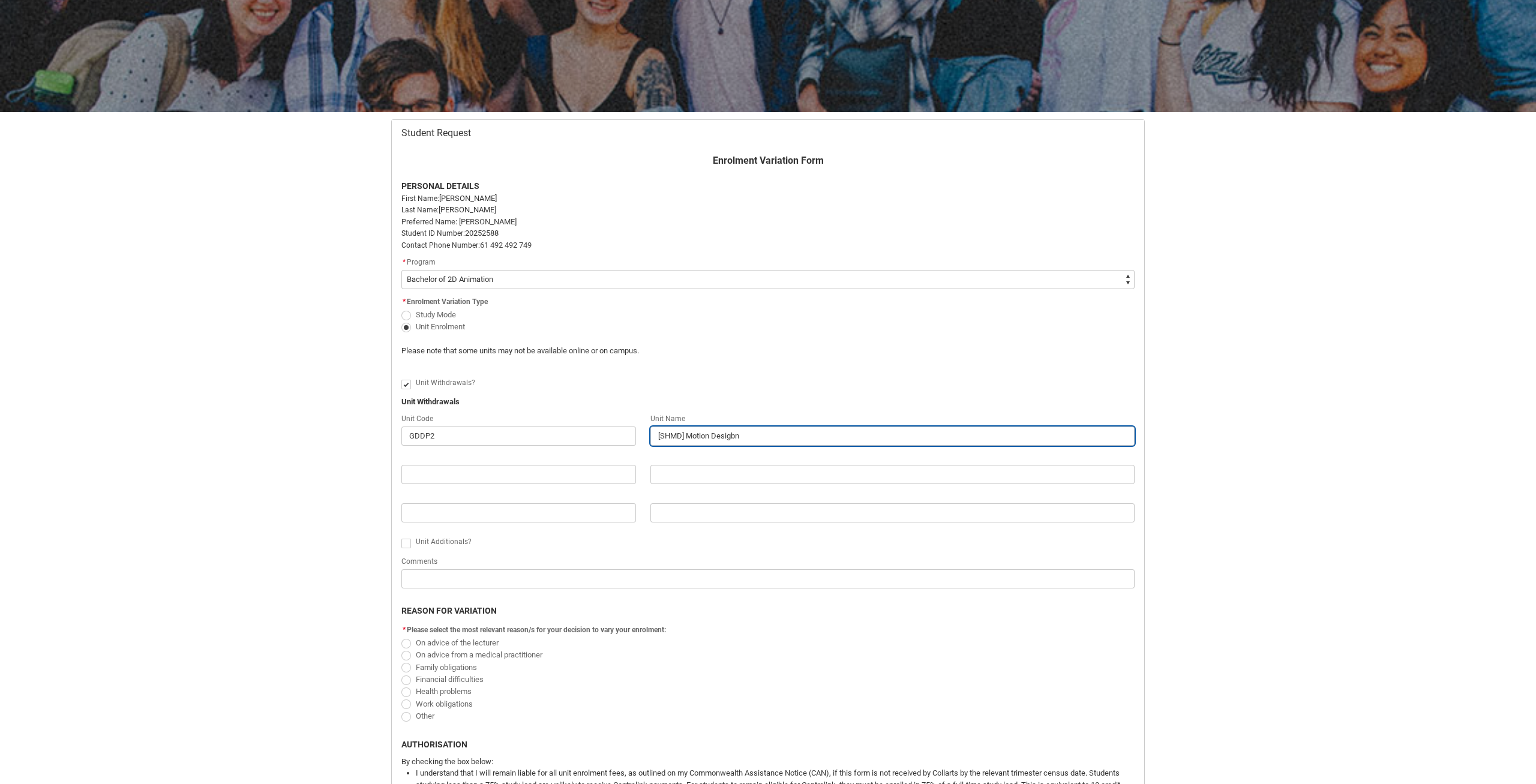
type lightning-primitive-input-simple "[SHMD] Motion Desigb"
type input "[SHMD] Motion Desigb"
type lightning-primitive-input-simple "[SHMD] Motion Desig"
type input "[SHMD] Motion Desig"
type lightning-primitive-input-simple "[SHMD] Motion Design"
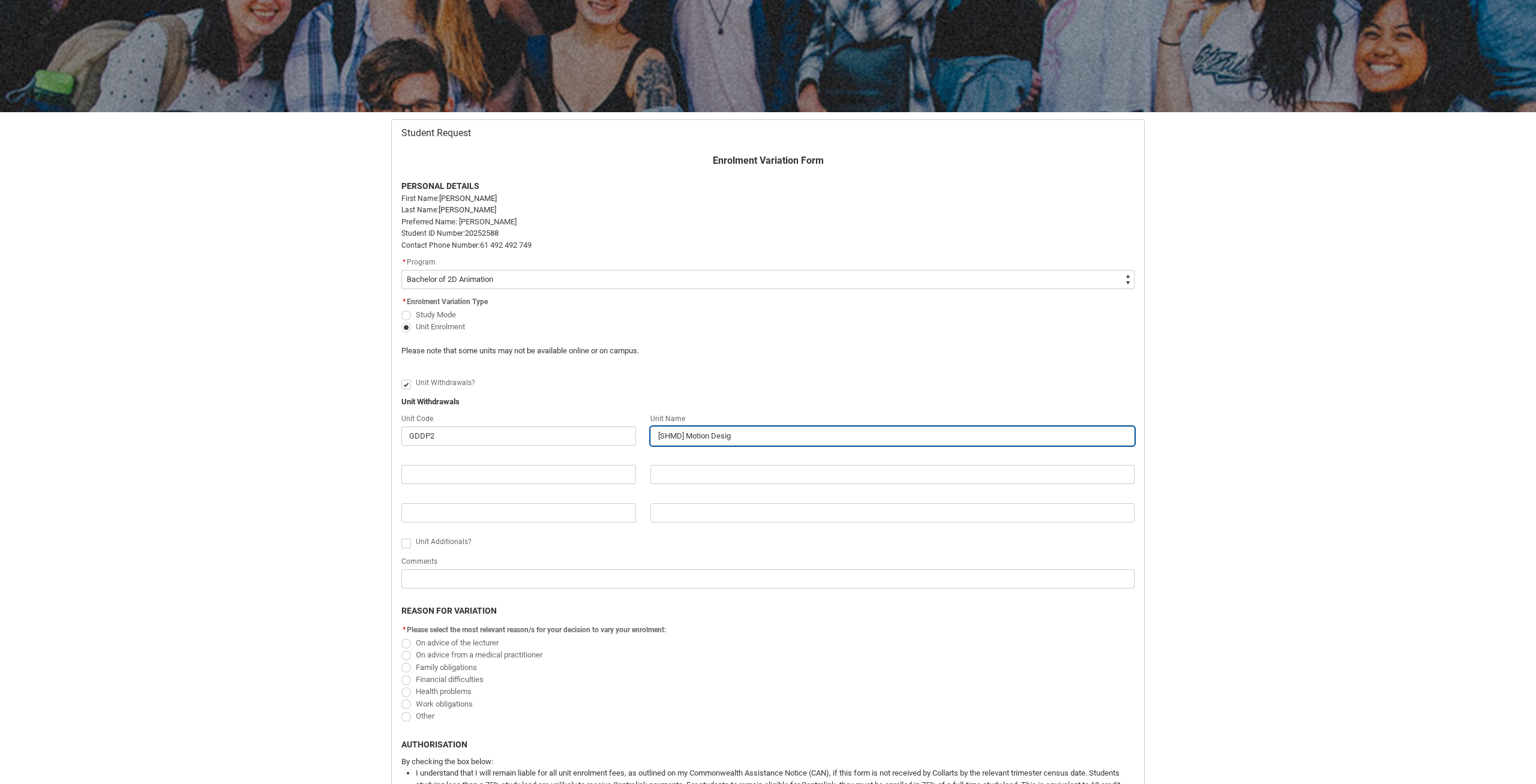
type input "[SHMD] Motion Design"
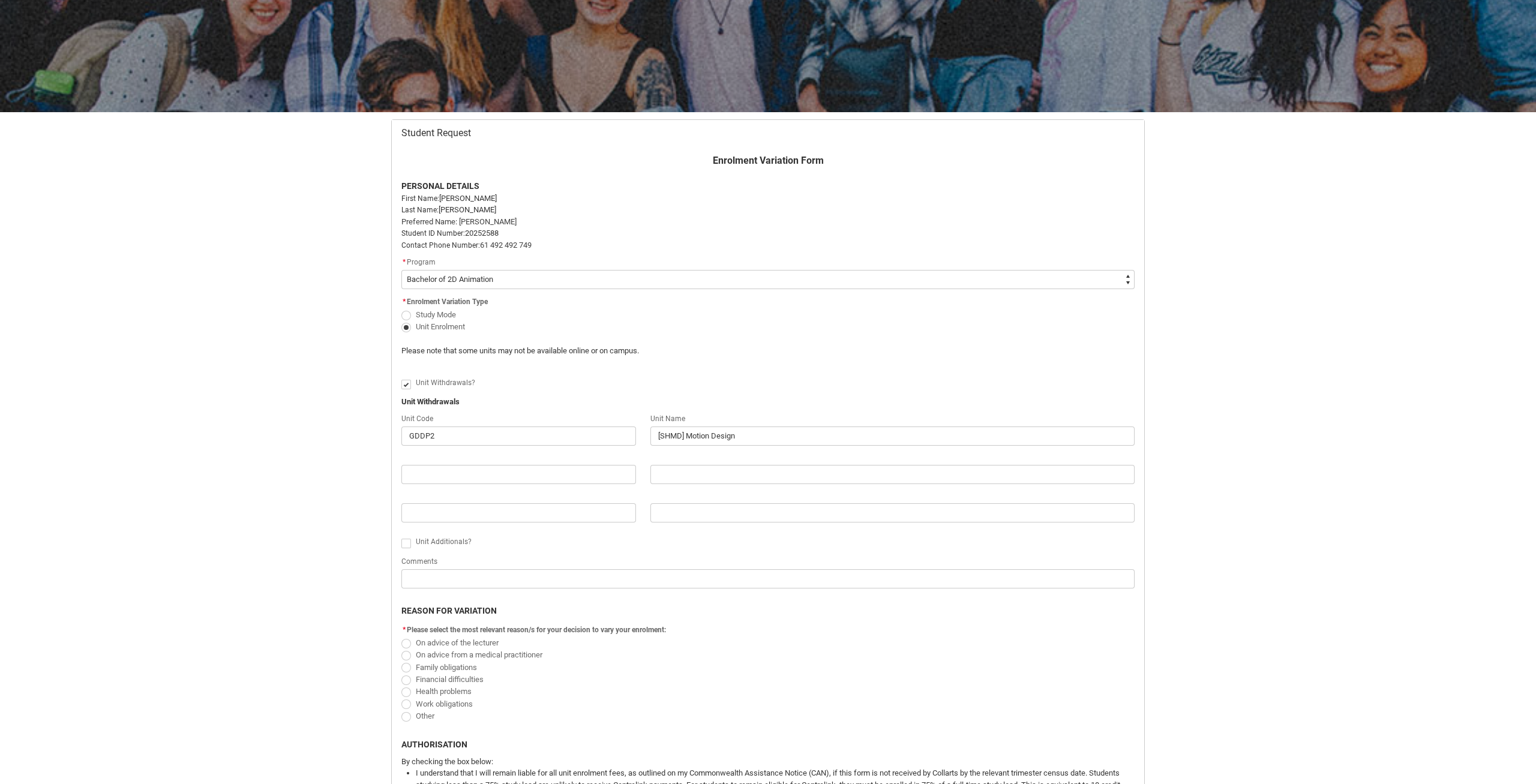
click at [738, 623] on flowruntime-screen-field "REASON FOR VARIATION" at bounding box center [768, 608] width 748 height 29
click at [408, 684] on span "Redu_Student_Request flow" at bounding box center [406, 680] width 10 height 10
click at [402, 673] on input "Financial difficulties" at bounding box center [401, 673] width 1 height 1
radio input "true"
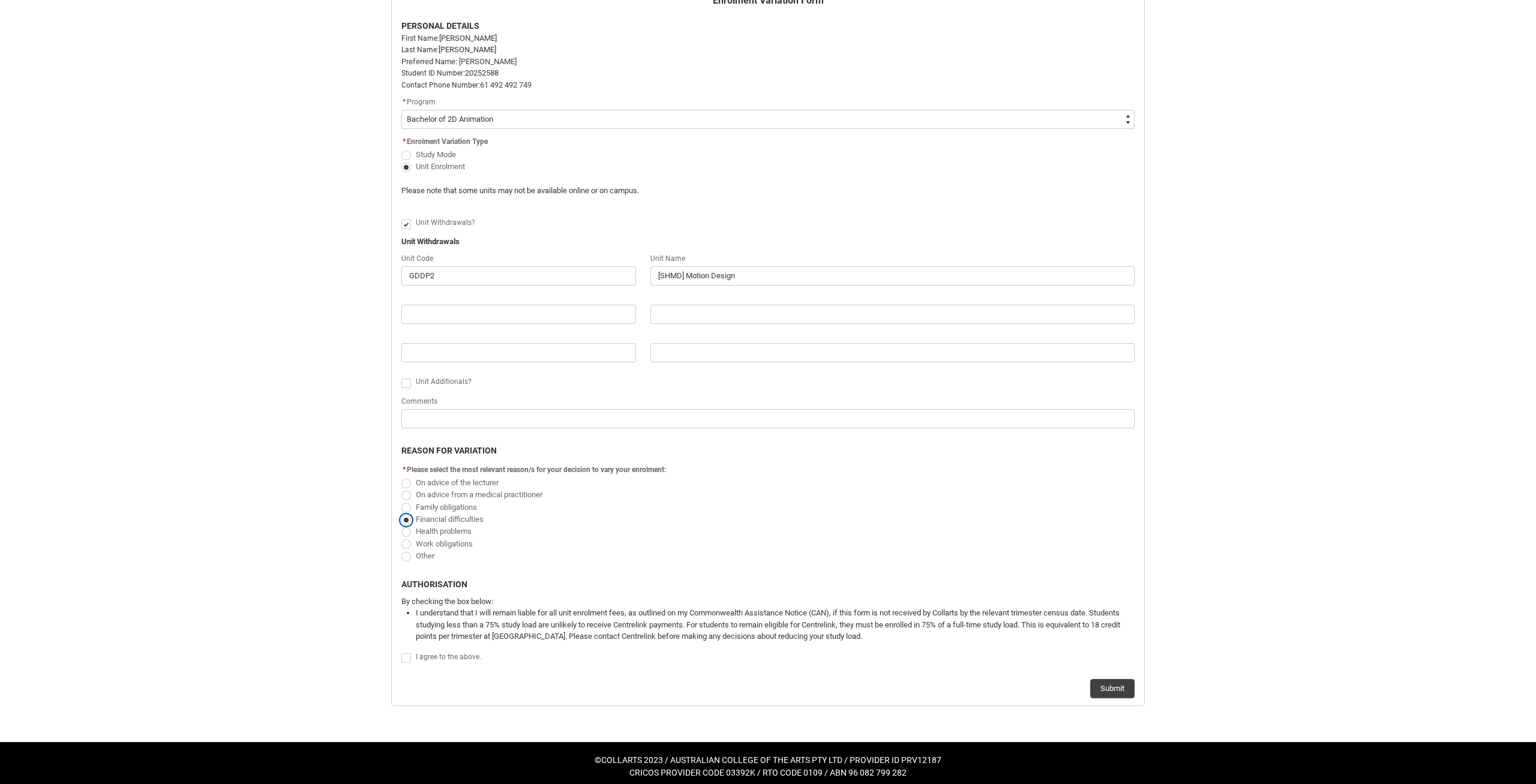
scroll to position [307, 0]
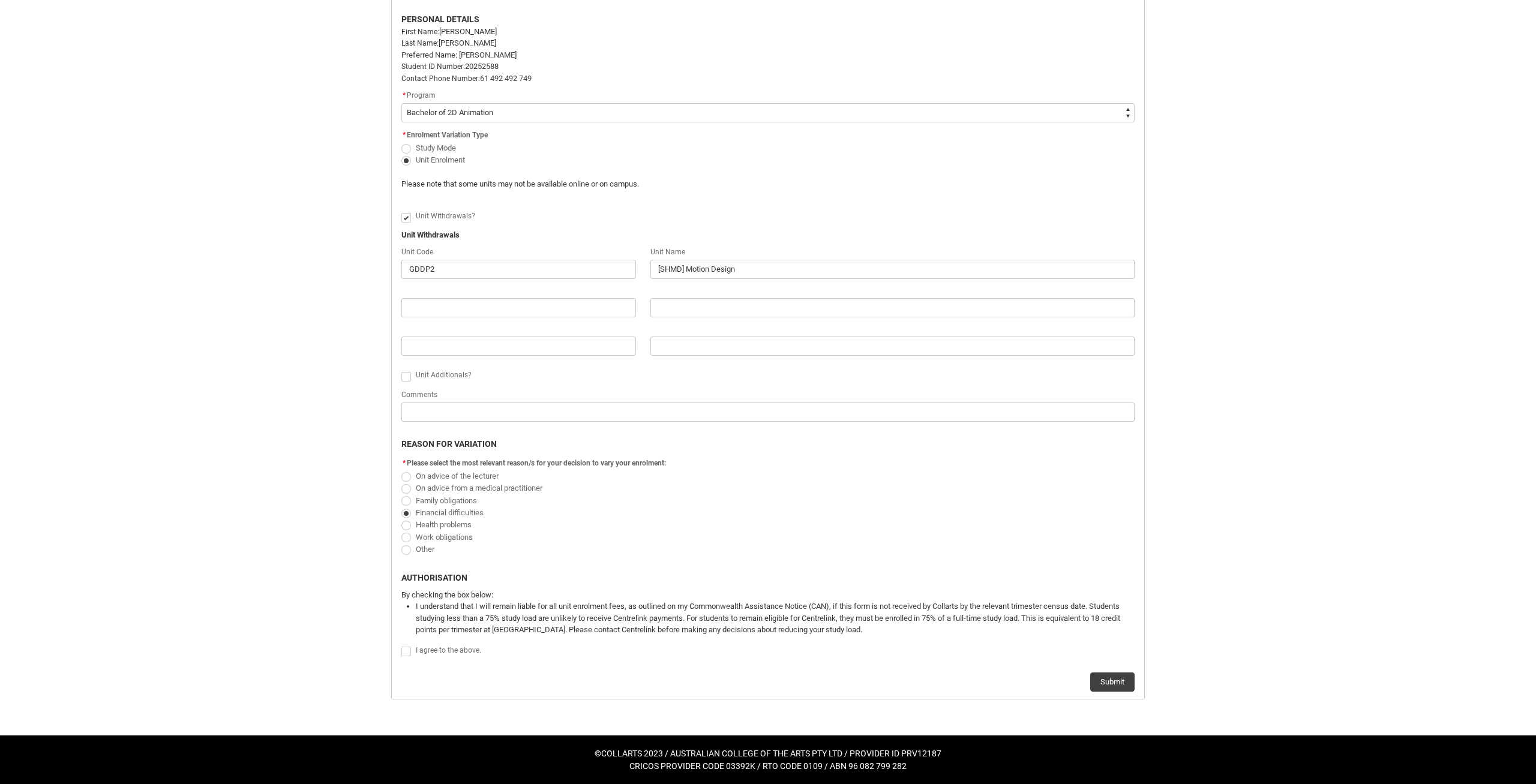
click at [654, 600] on p "By checking the box below:" at bounding box center [768, 596] width 734 height 12
click at [406, 653] on span "Redu_Student_Request flow" at bounding box center [406, 652] width 10 height 10
click at [402, 645] on input "Redu_Student_Request flow" at bounding box center [401, 645] width 1 height 1
type lightning-input "true"
checkbox input "true"
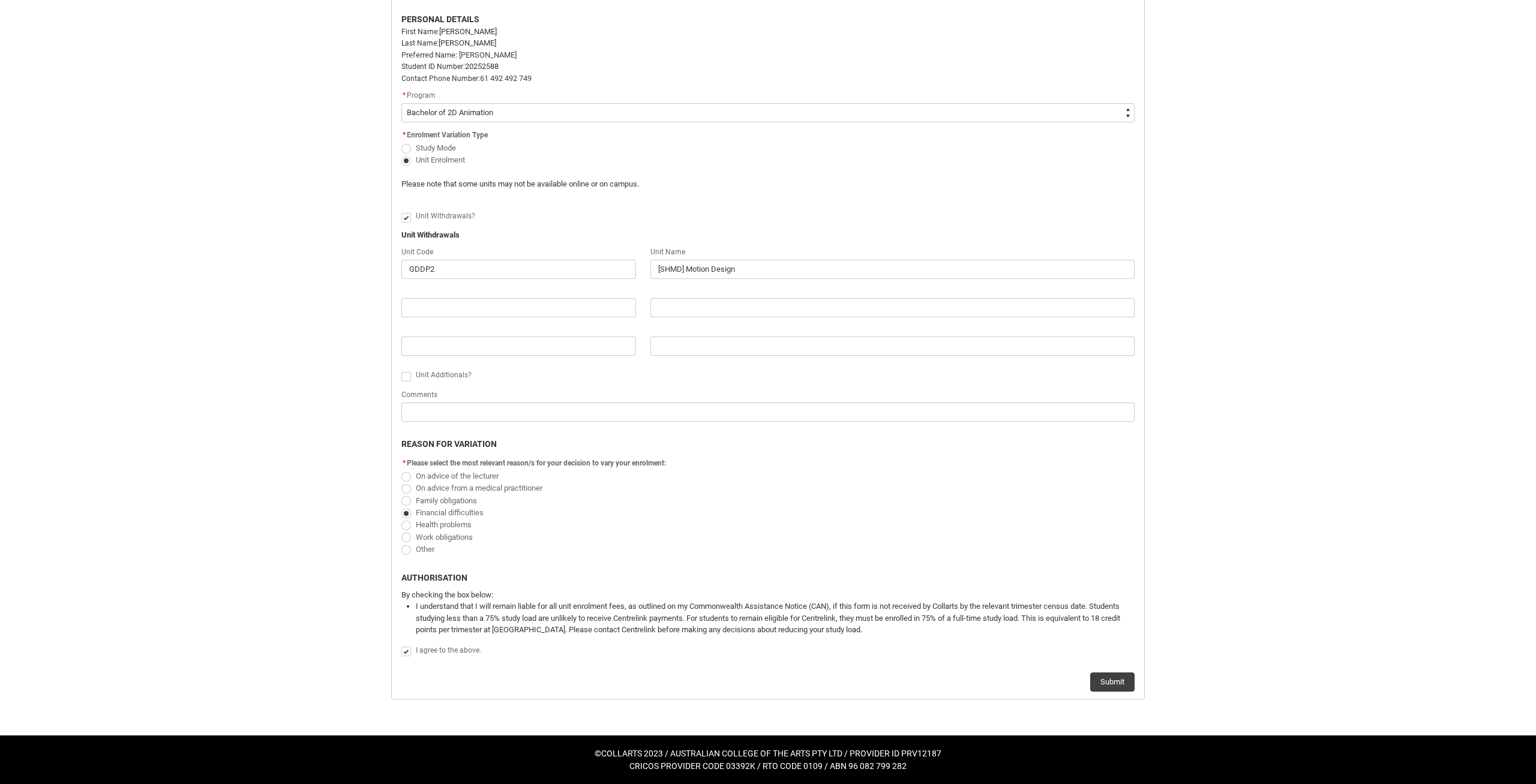
drag, startPoint x: 677, startPoint y: 310, endPoint x: 677, endPoint y: 480, distance: 170.0
click at [1097, 677] on button "Submit" at bounding box center [1112, 682] width 44 height 19
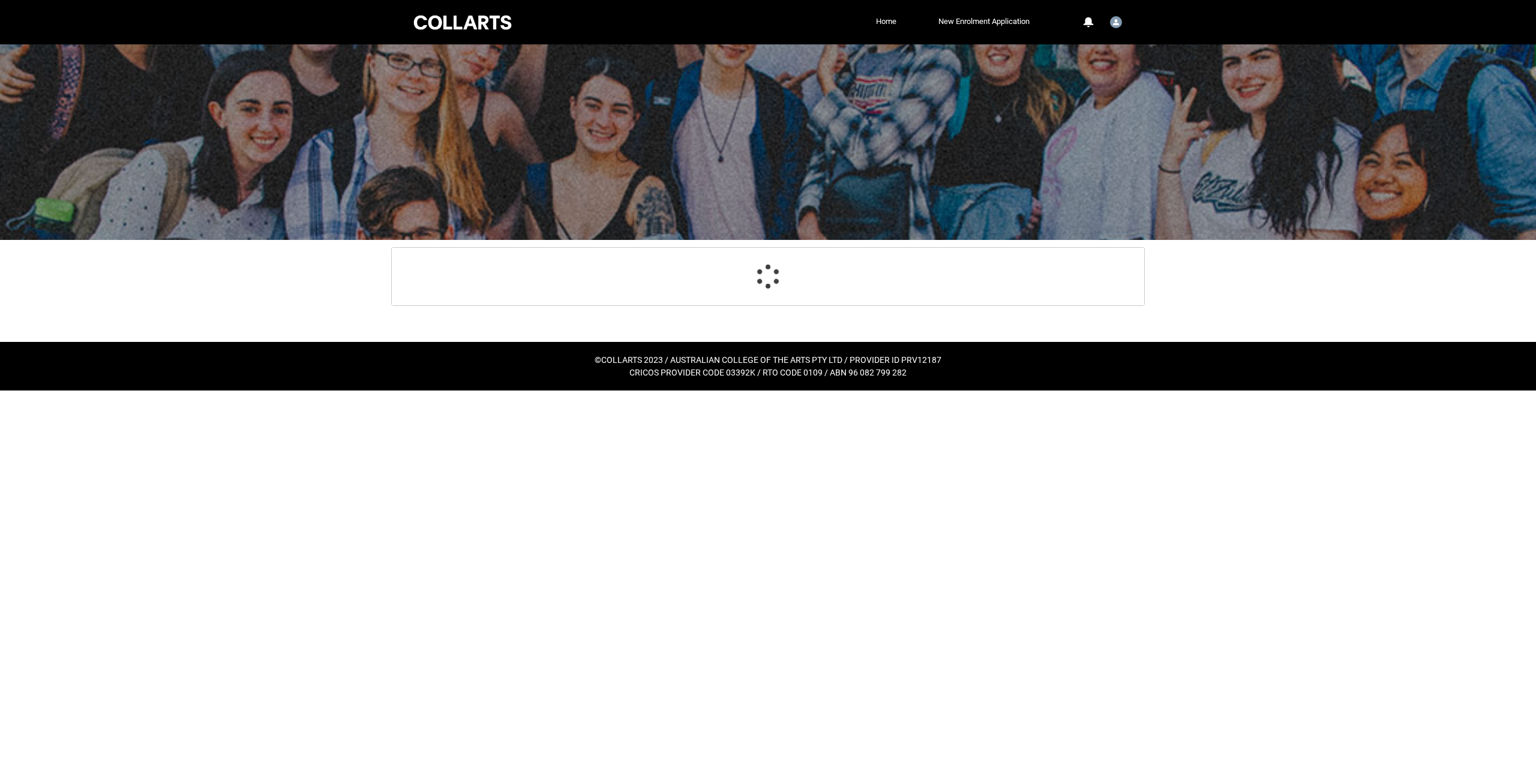
scroll to position [0, 0]
